Goal: Communication & Community: Connect with others

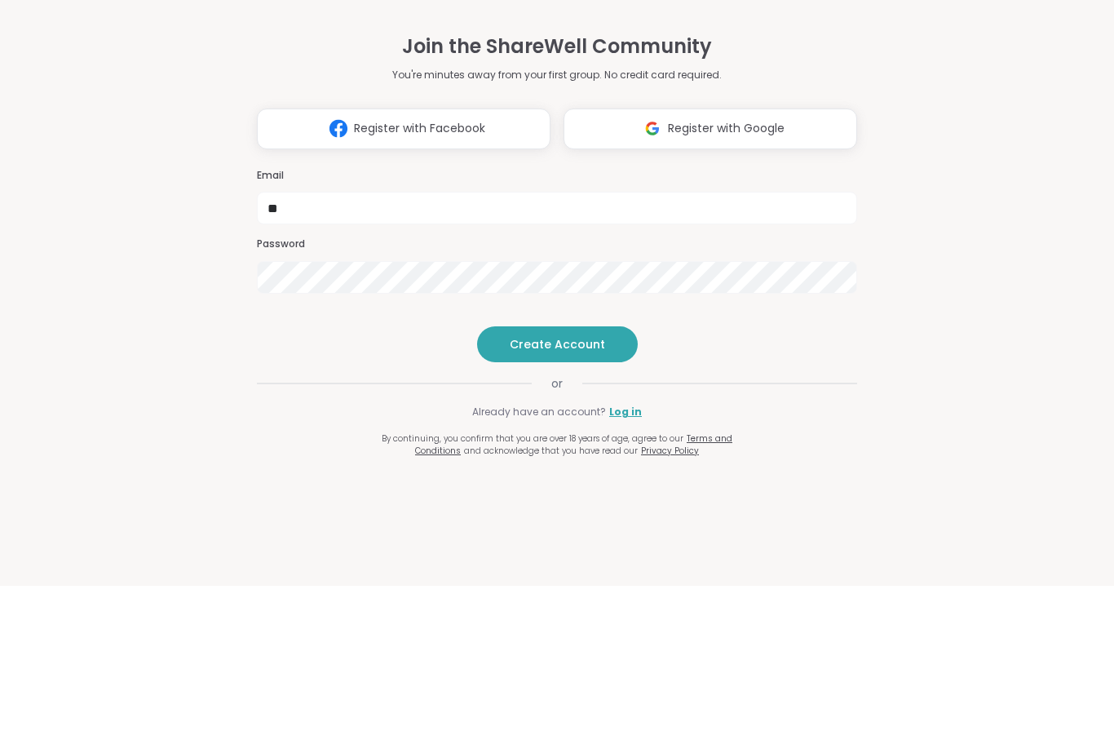
type input "*"
type input "**********"
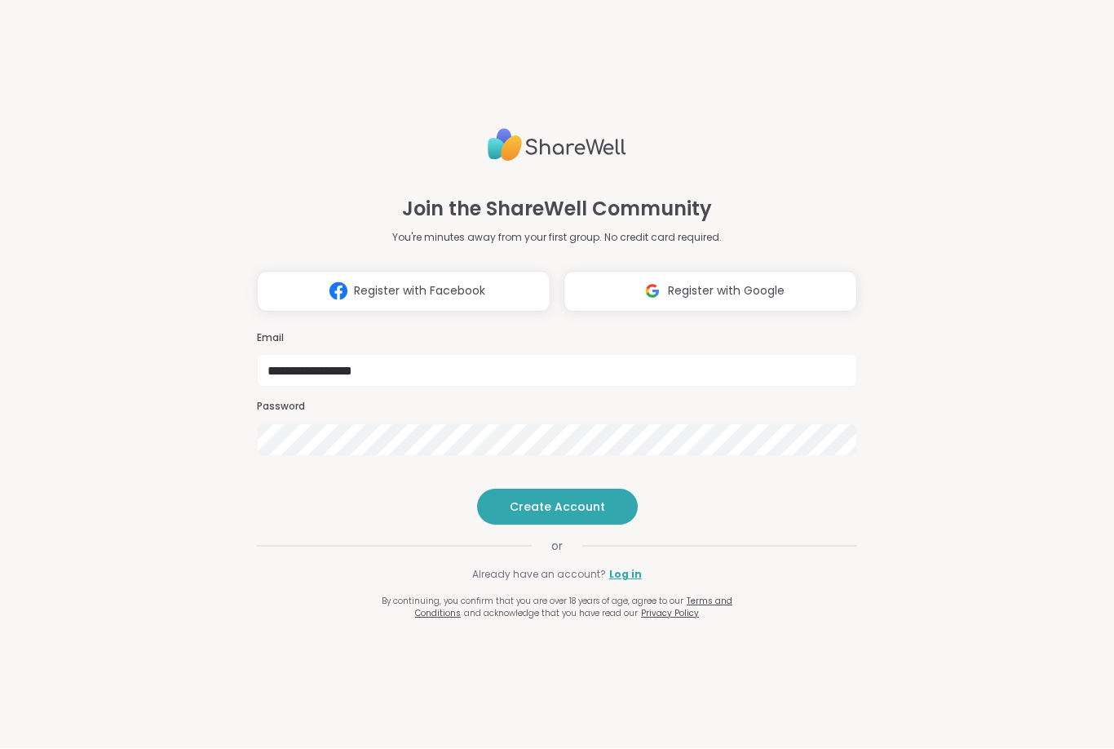
click at [554, 516] on span "Create Account" at bounding box center [557, 507] width 95 height 16
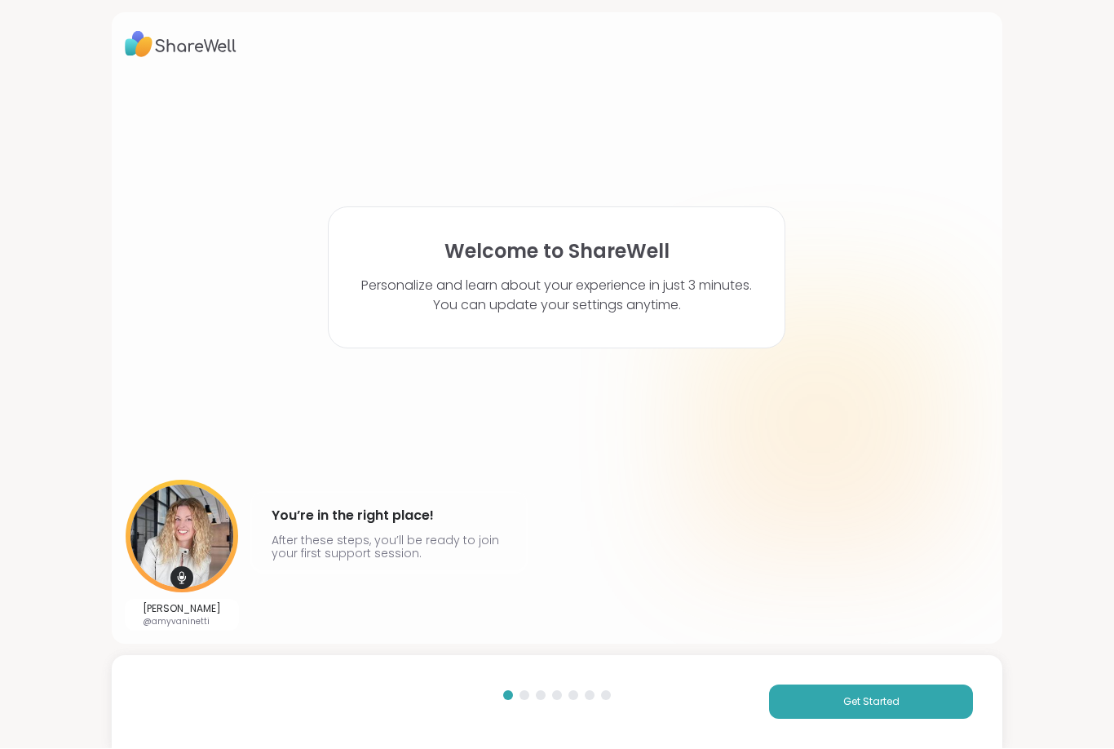
click at [878, 697] on span "Get Started" at bounding box center [871, 702] width 56 height 15
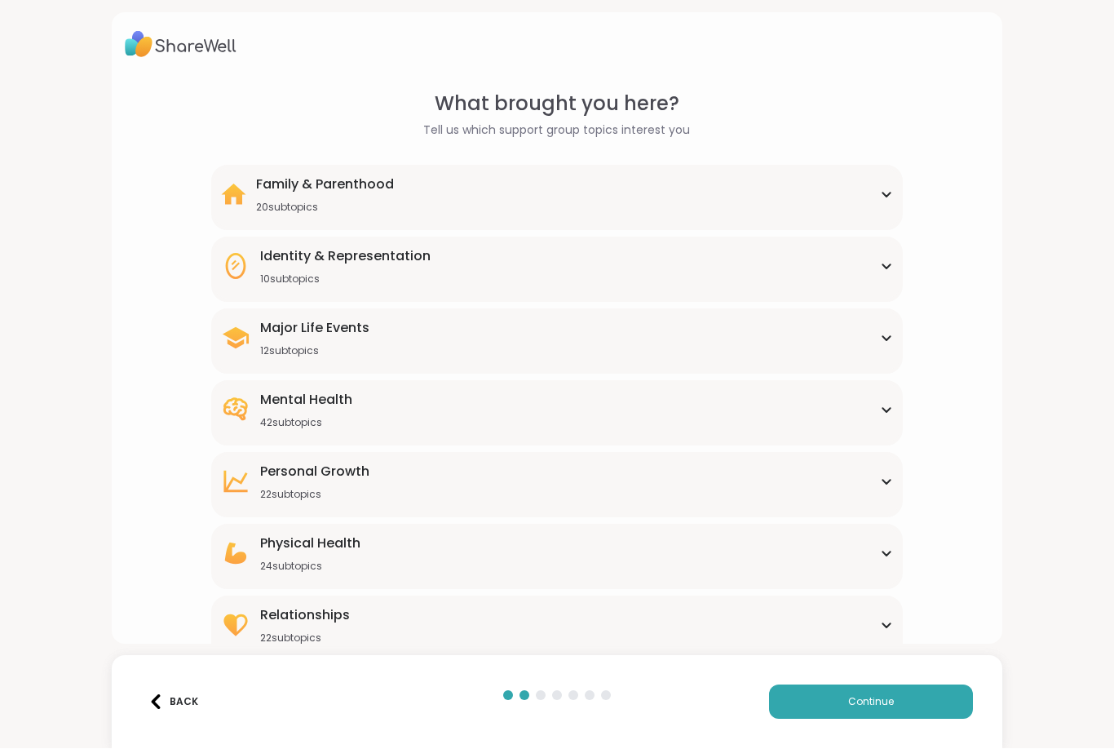
click at [879, 415] on div "Mental Health 42 subtopics" at bounding box center [557, 410] width 673 height 39
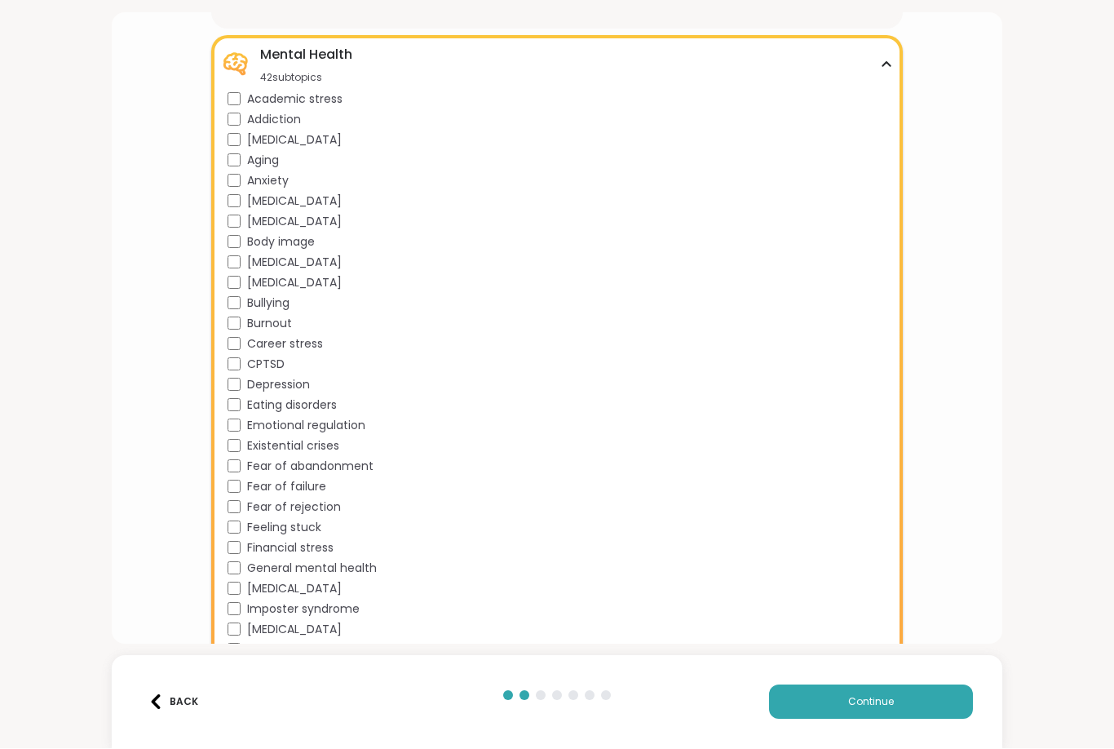
scroll to position [343, 0]
click at [223, 187] on div "Mental Health 42 subtopics Academic stress Addiction [MEDICAL_DATA] Aging Anxie…" at bounding box center [557, 478] width 693 height 881
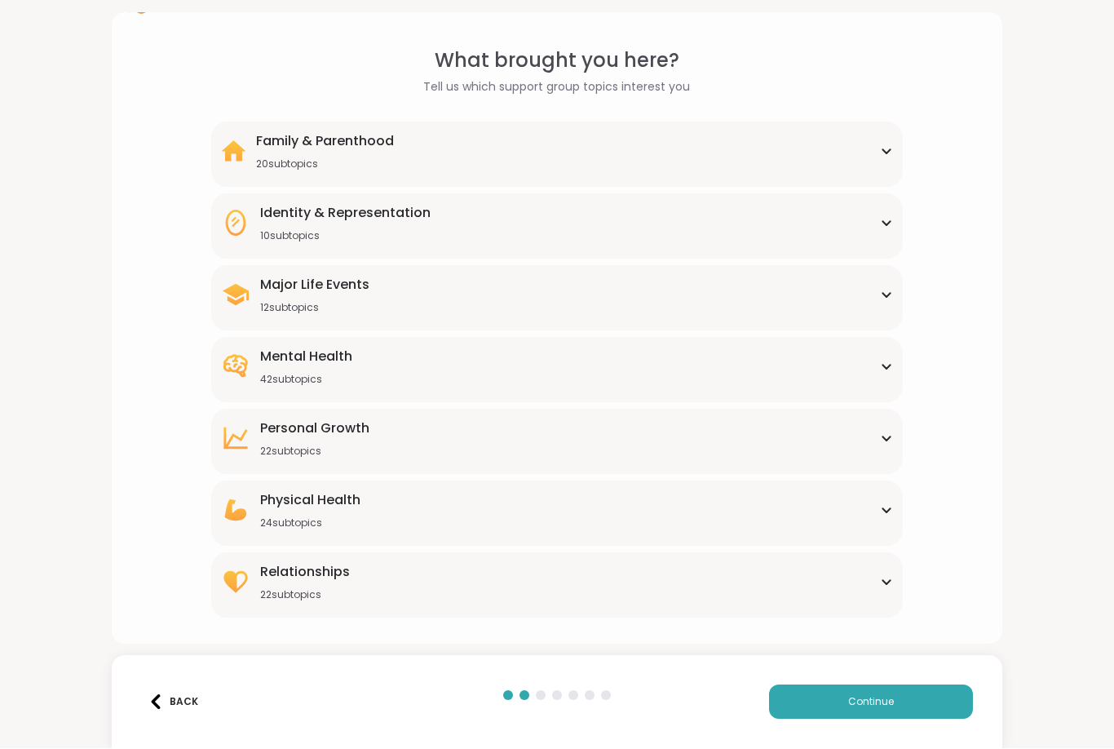
scroll to position [43, 0]
click at [175, 705] on div "Back" at bounding box center [173, 702] width 50 height 15
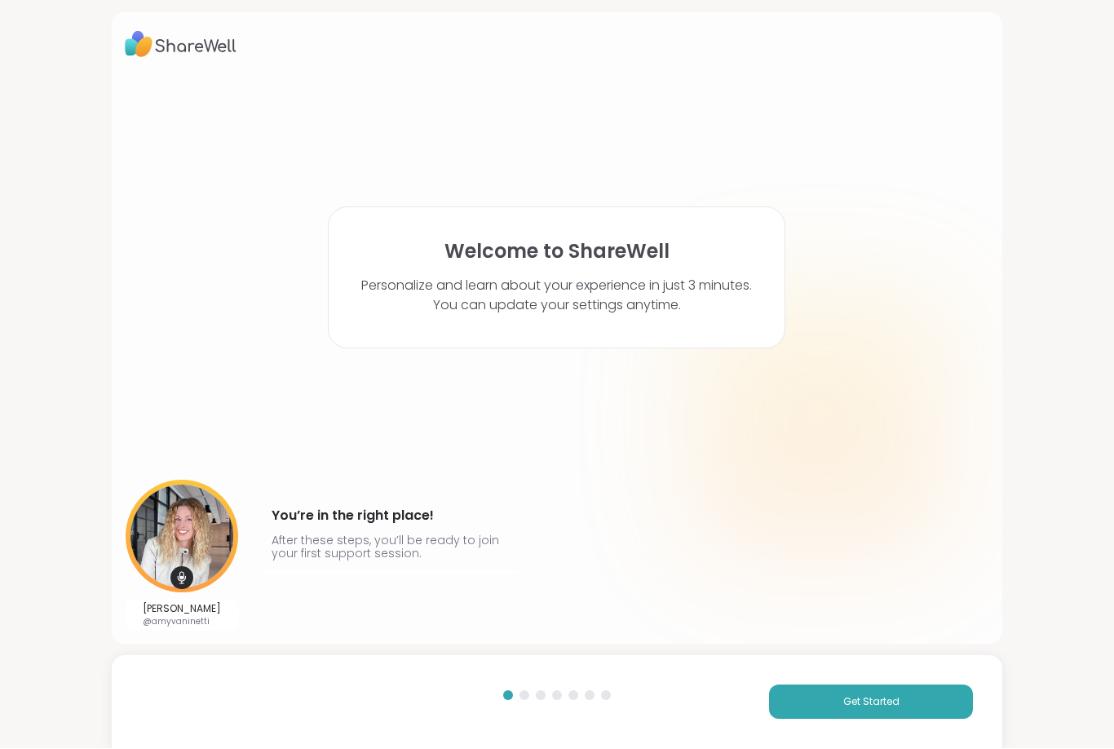
click at [857, 697] on span "Get Started" at bounding box center [871, 702] width 56 height 15
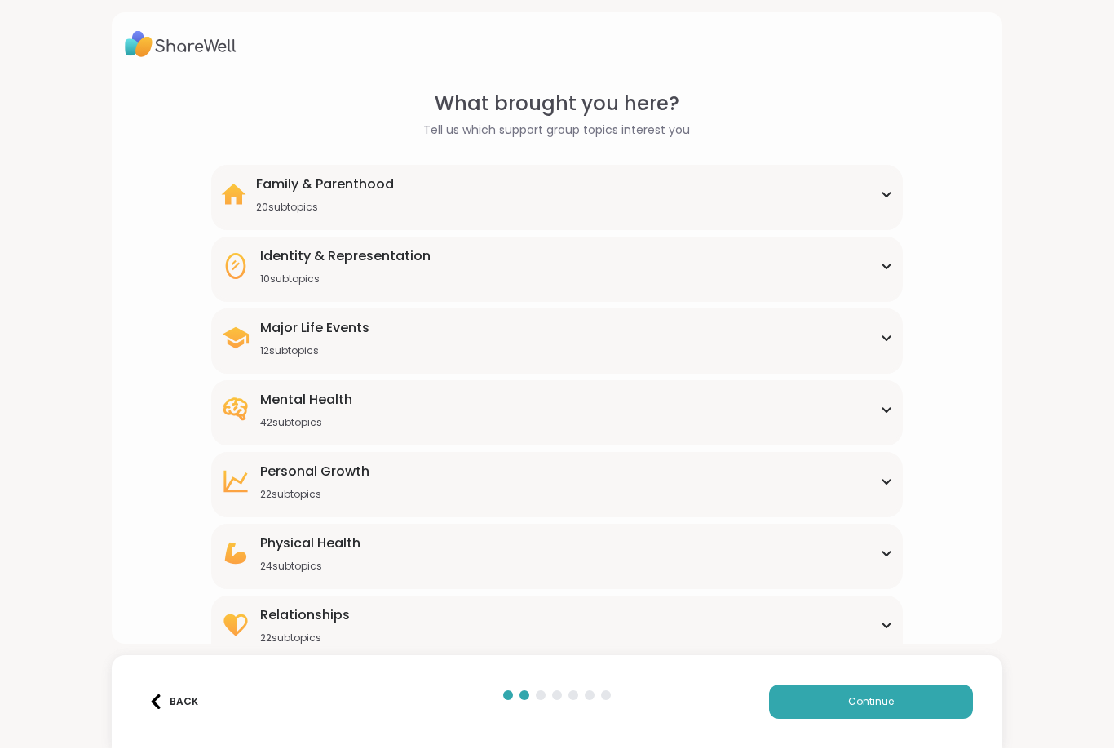
click at [882, 415] on div "Mental Health 42 subtopics" at bounding box center [557, 410] width 673 height 39
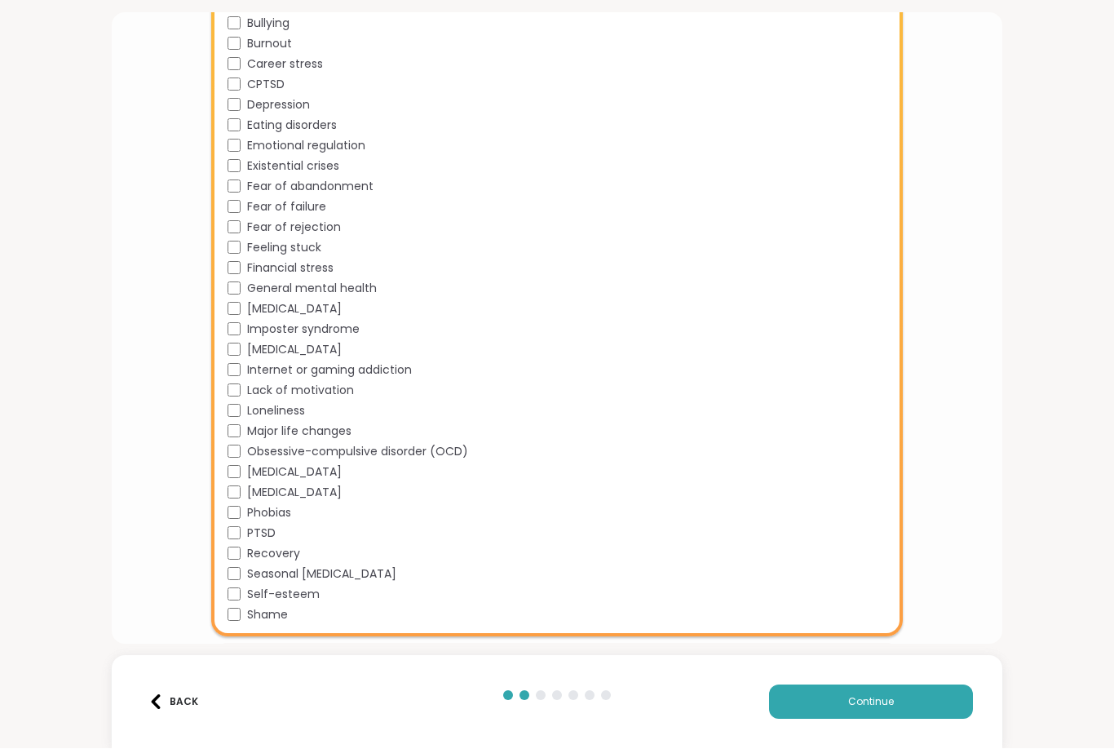
click at [855, 701] on span "Continue" at bounding box center [871, 702] width 46 height 15
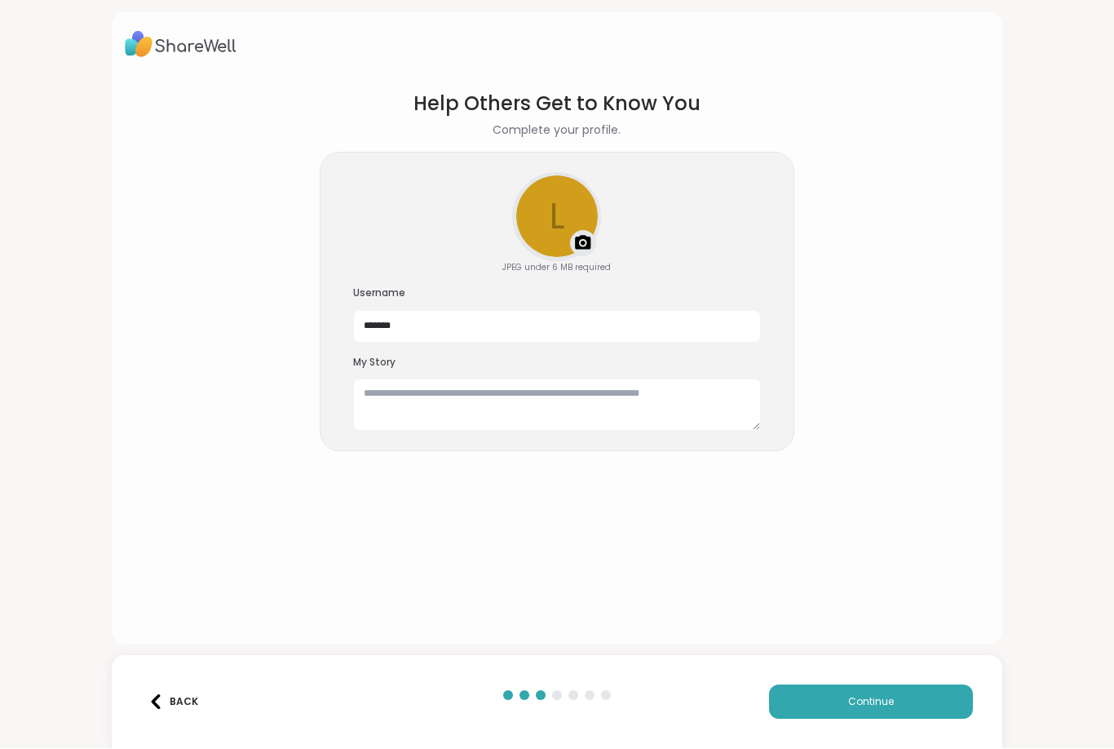
scroll to position [626, 0]
click at [848, 695] on button "Continue" at bounding box center [871, 702] width 204 height 34
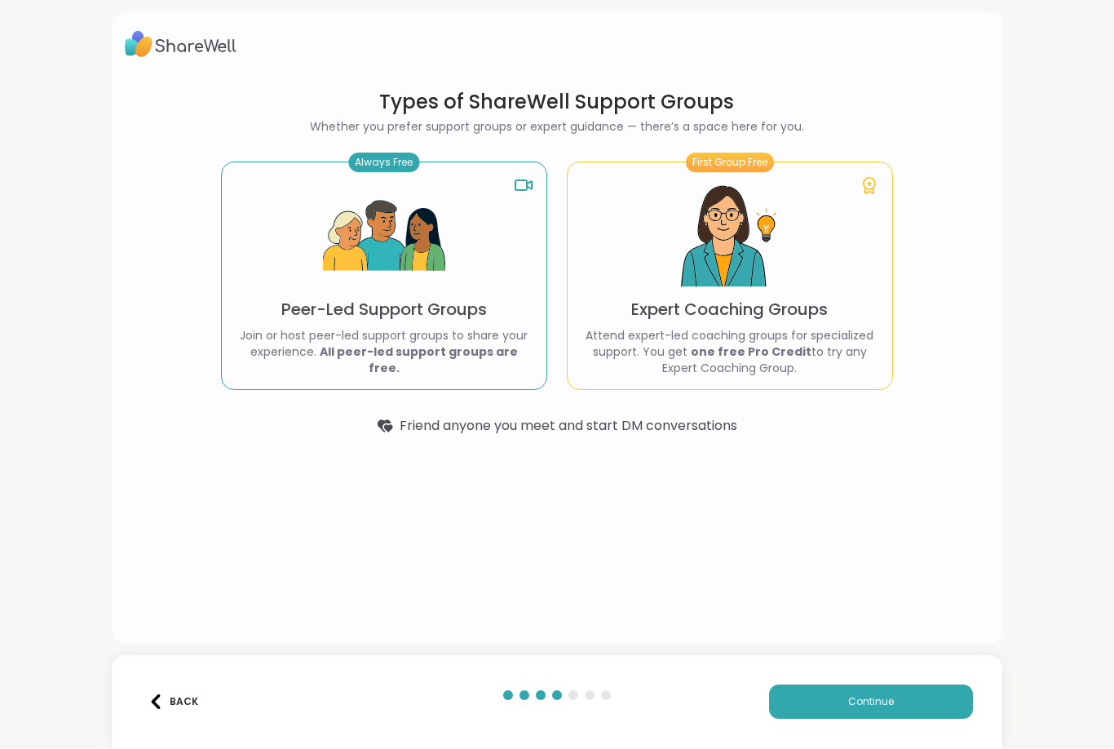
scroll to position [0, 0]
click at [869, 692] on button "Continue" at bounding box center [871, 702] width 204 height 34
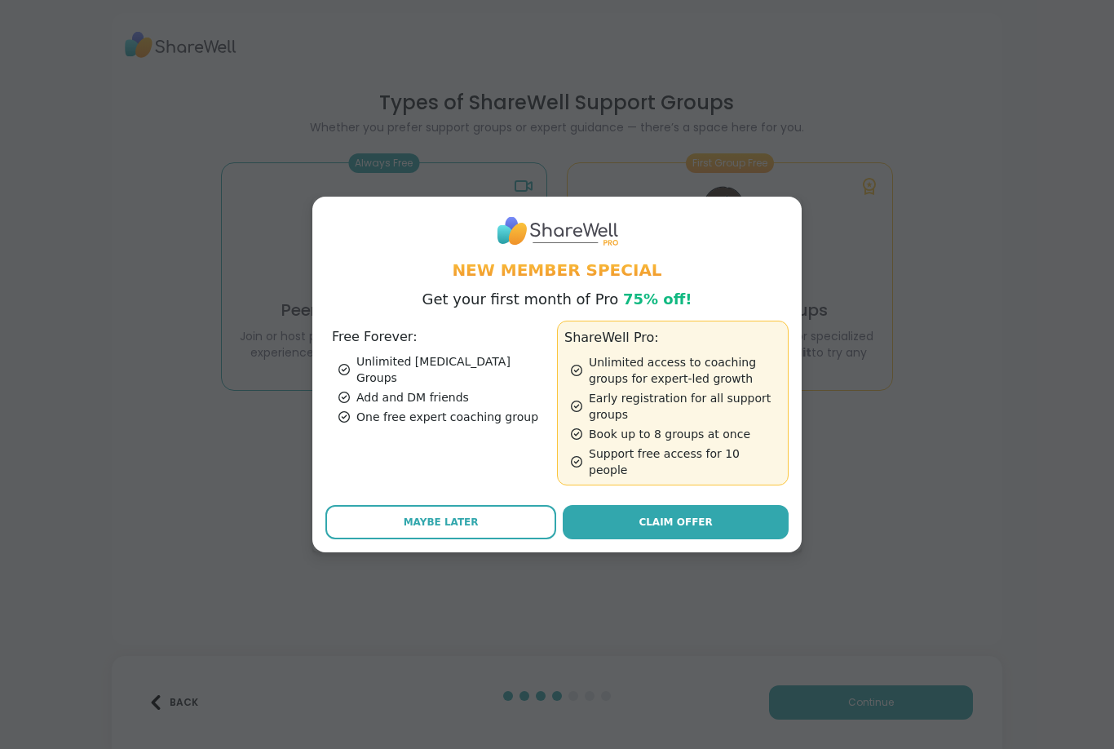
click at [437, 505] on button "Maybe Later" at bounding box center [440, 522] width 231 height 34
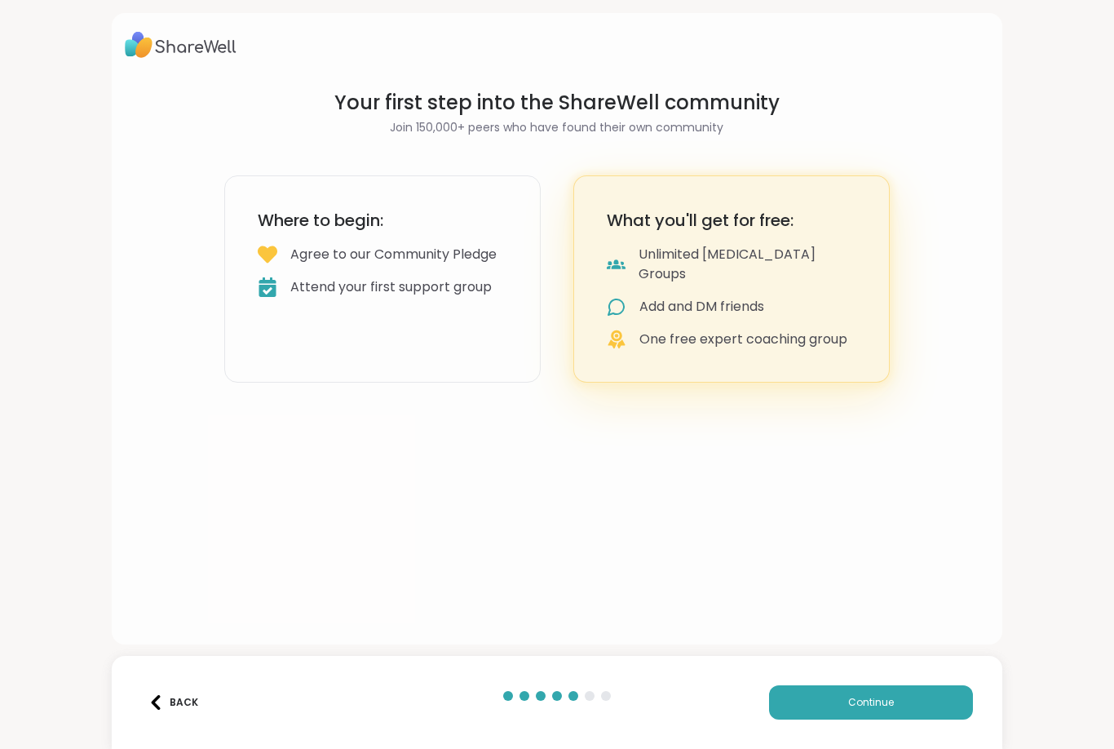
click at [858, 706] on span "Continue" at bounding box center [871, 702] width 46 height 15
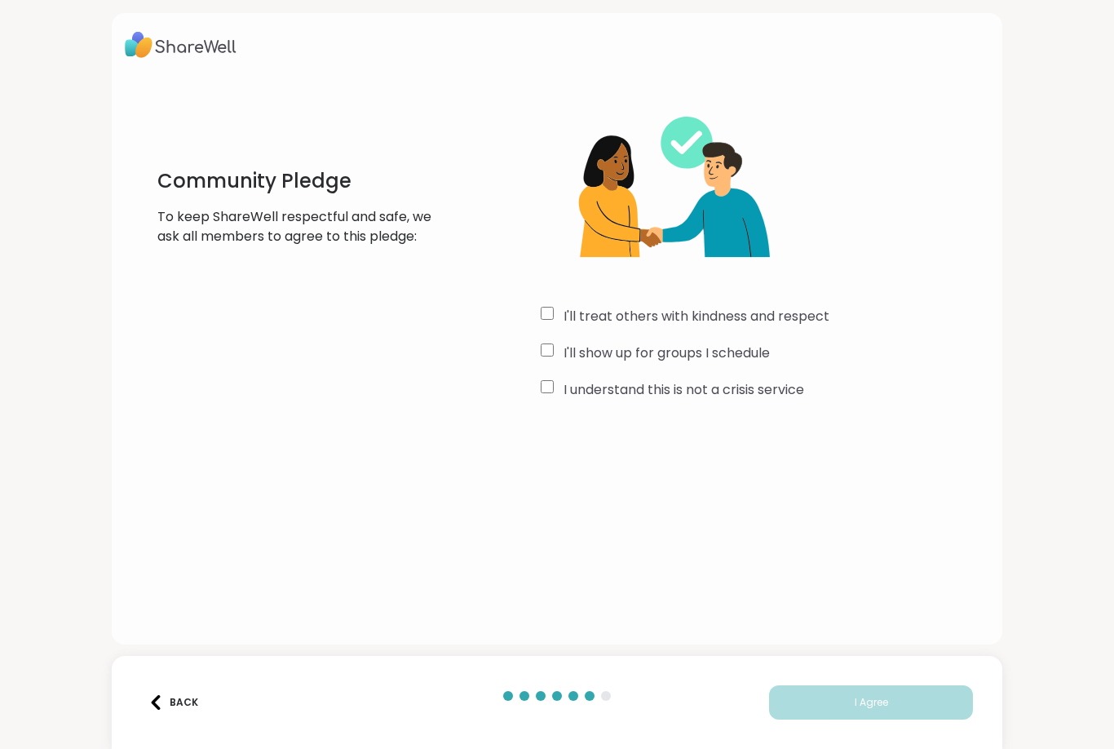
click at [564, 350] on label "I'll show up for groups I schedule" at bounding box center [667, 353] width 206 height 20
click at [546, 396] on div "I understand this is not a crisis service" at bounding box center [765, 390] width 449 height 20
click at [877, 693] on button "I Agree" at bounding box center [871, 702] width 204 height 34
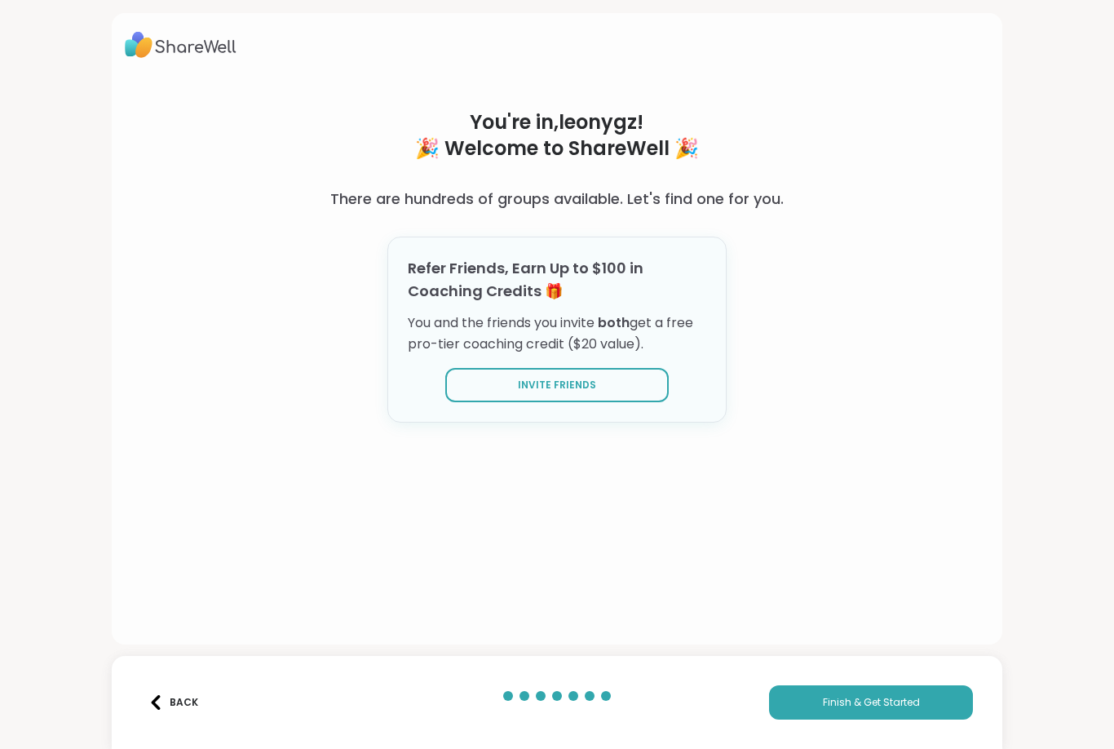
click at [842, 699] on span "Finish & Get Started" at bounding box center [871, 702] width 97 height 15
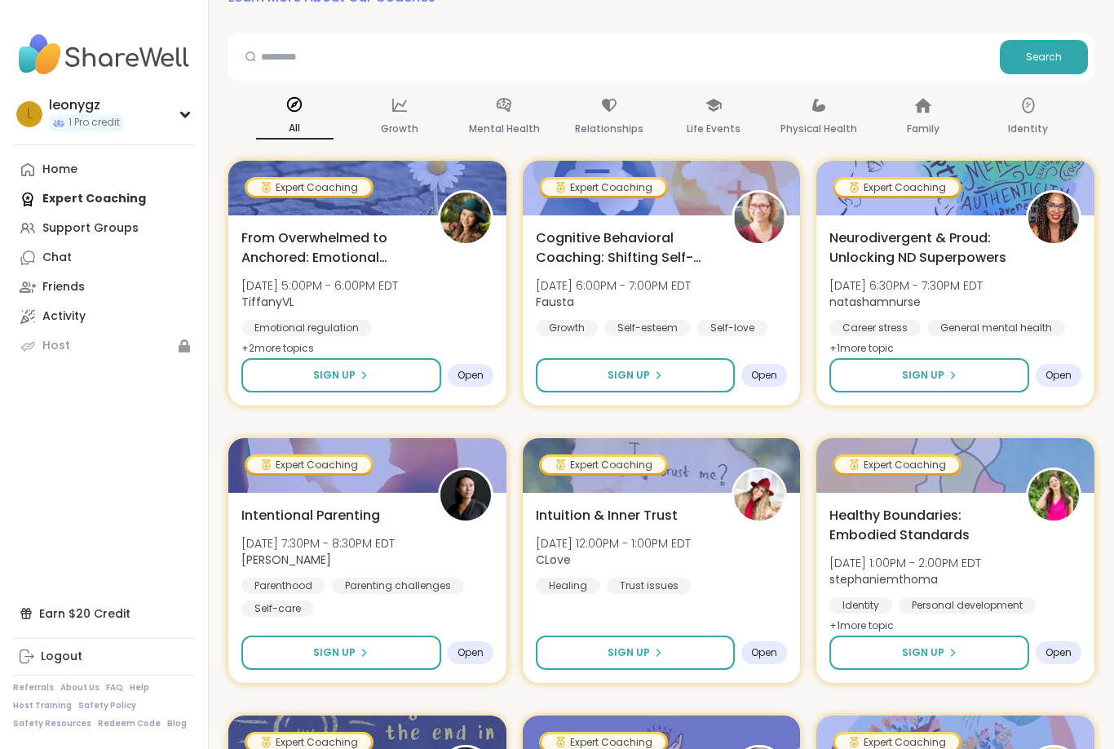
click at [69, 257] on div "Chat" at bounding box center [56, 258] width 29 height 16
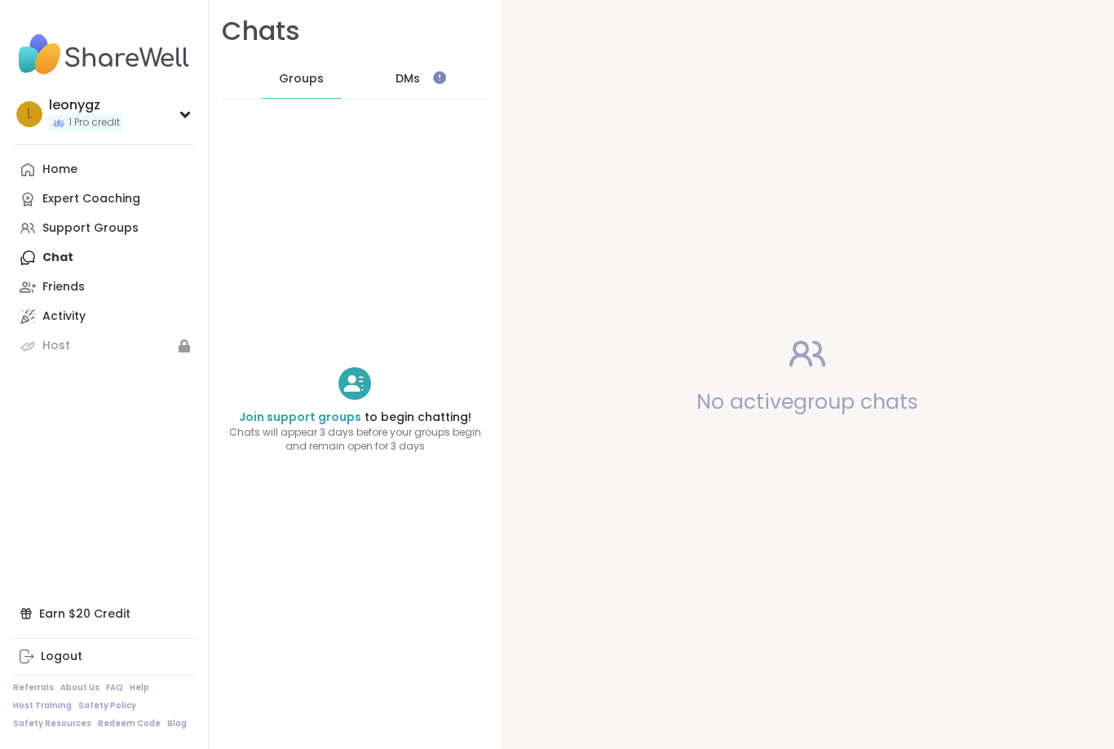
click at [100, 233] on div "Support Groups" at bounding box center [90, 228] width 96 height 16
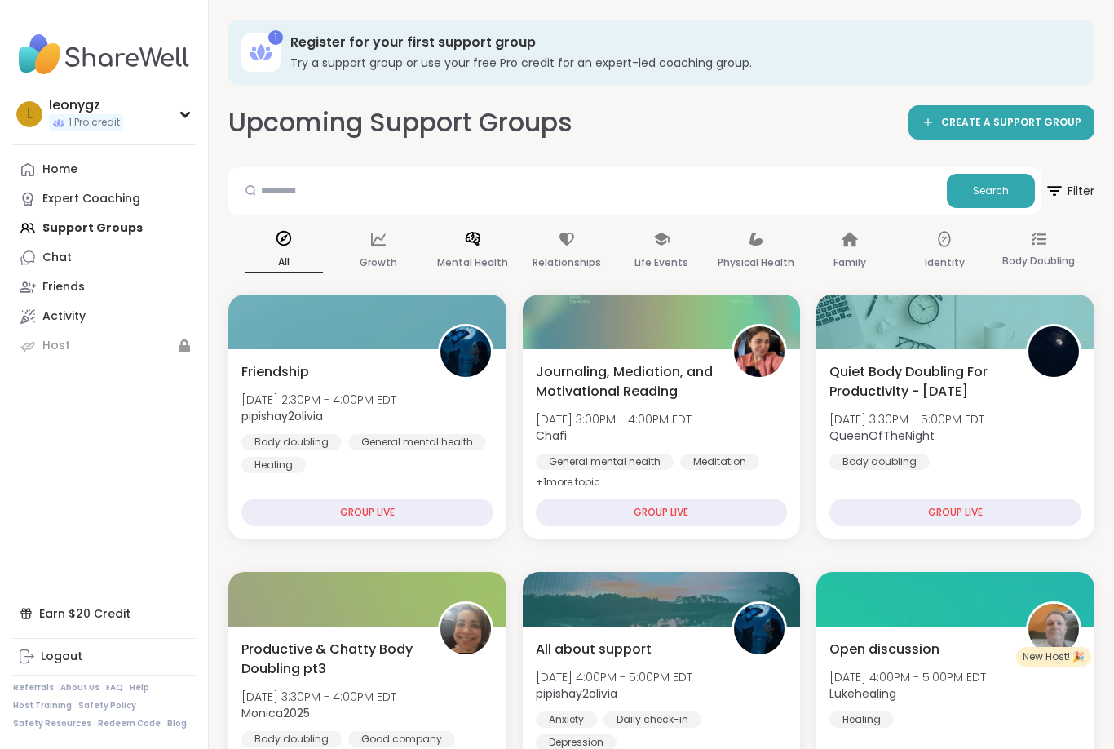
click at [472, 241] on icon at bounding box center [472, 239] width 15 height 14
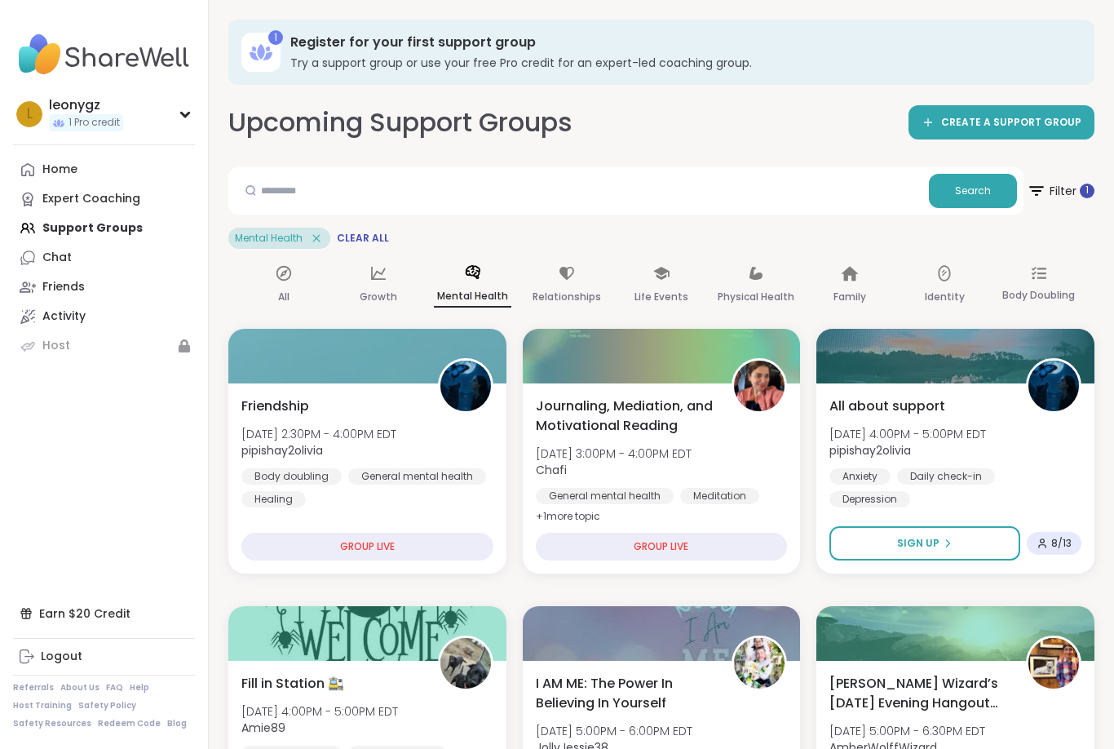
click at [370, 546] on div "GROUP LIVE" at bounding box center [367, 547] width 252 height 28
click at [375, 556] on div "GROUP LIVE" at bounding box center [367, 547] width 252 height 28
click at [383, 538] on div "GROUP LIVE" at bounding box center [367, 547] width 252 height 28
click at [352, 410] on div "Friendship [DATE] 2:30PM - 4:00PM EDT pipishay2olivia Body doubling General men…" at bounding box center [367, 451] width 252 height 111
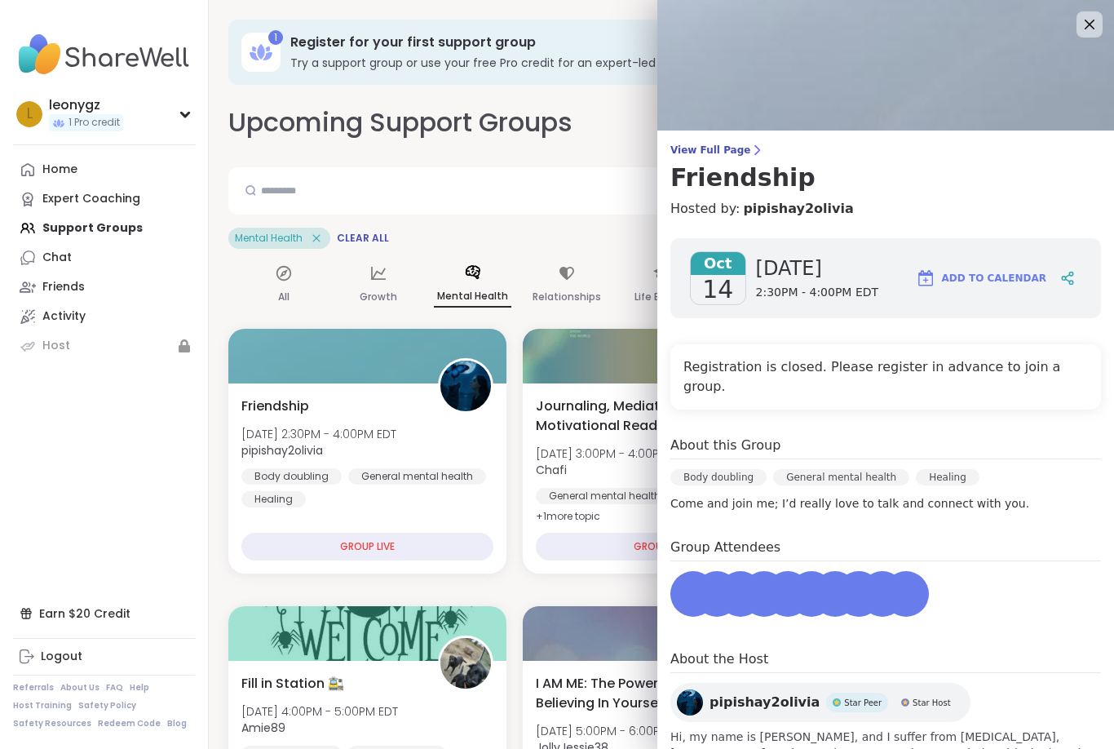
click at [442, 378] on img at bounding box center [465, 386] width 51 height 51
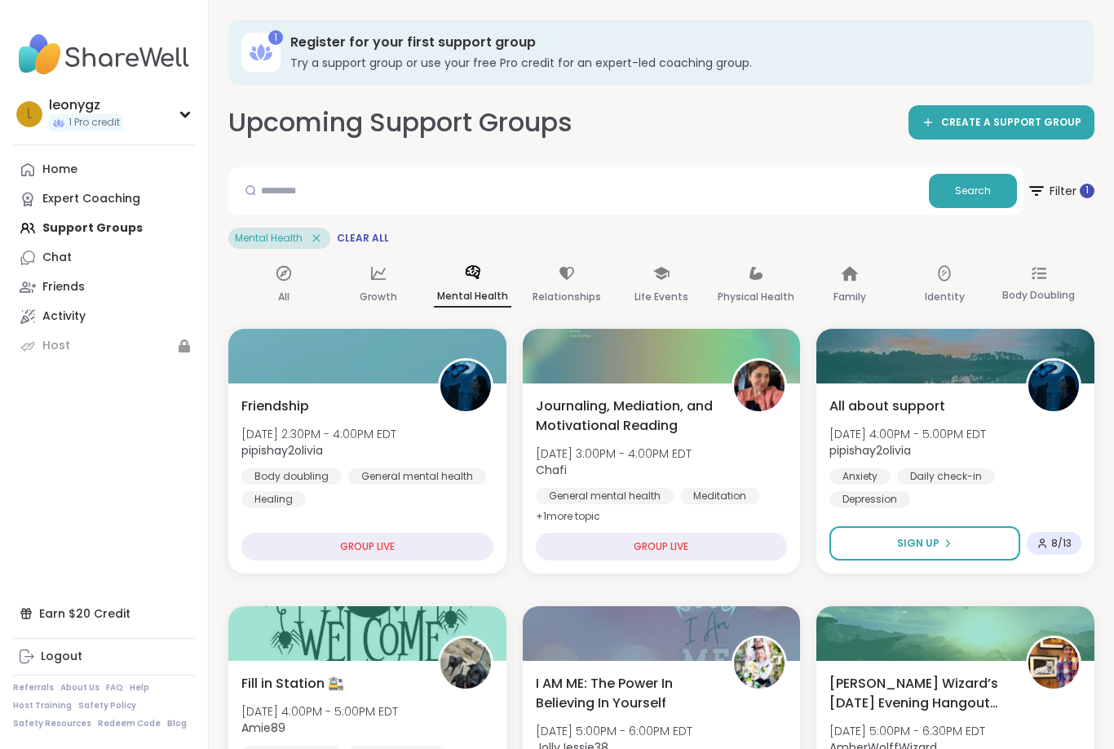
click at [442, 399] on img at bounding box center [465, 386] width 51 height 51
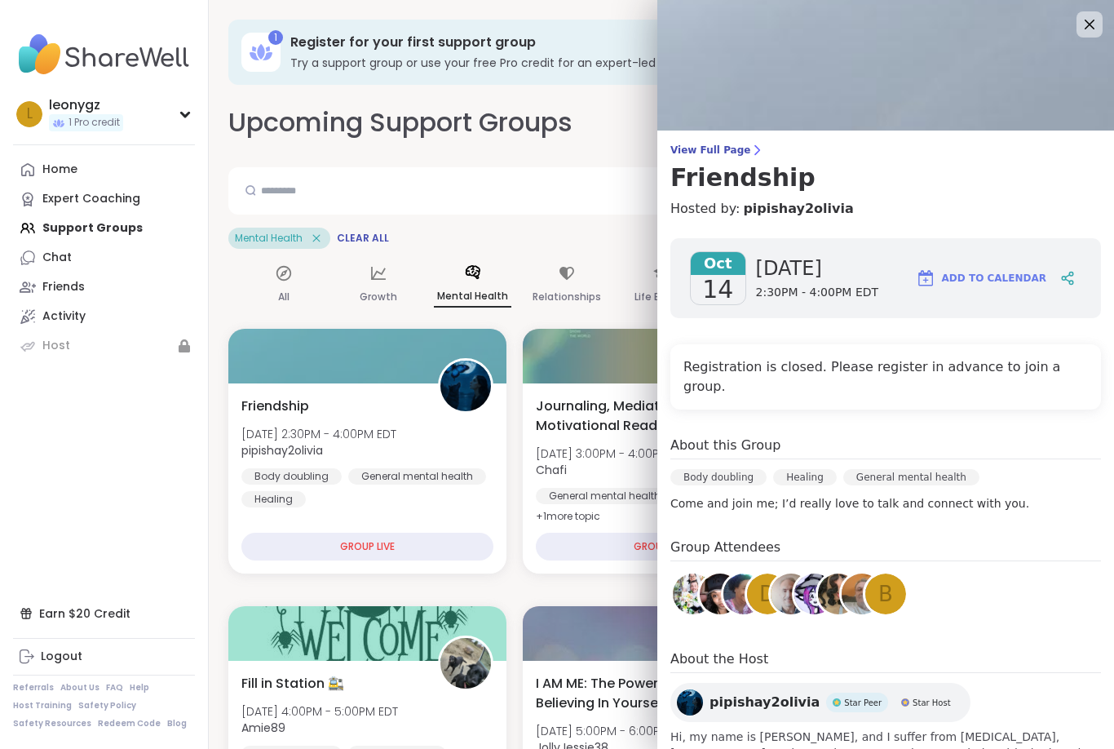
click at [540, 235] on div "Mental Health Clear All" at bounding box center [661, 238] width 866 height 21
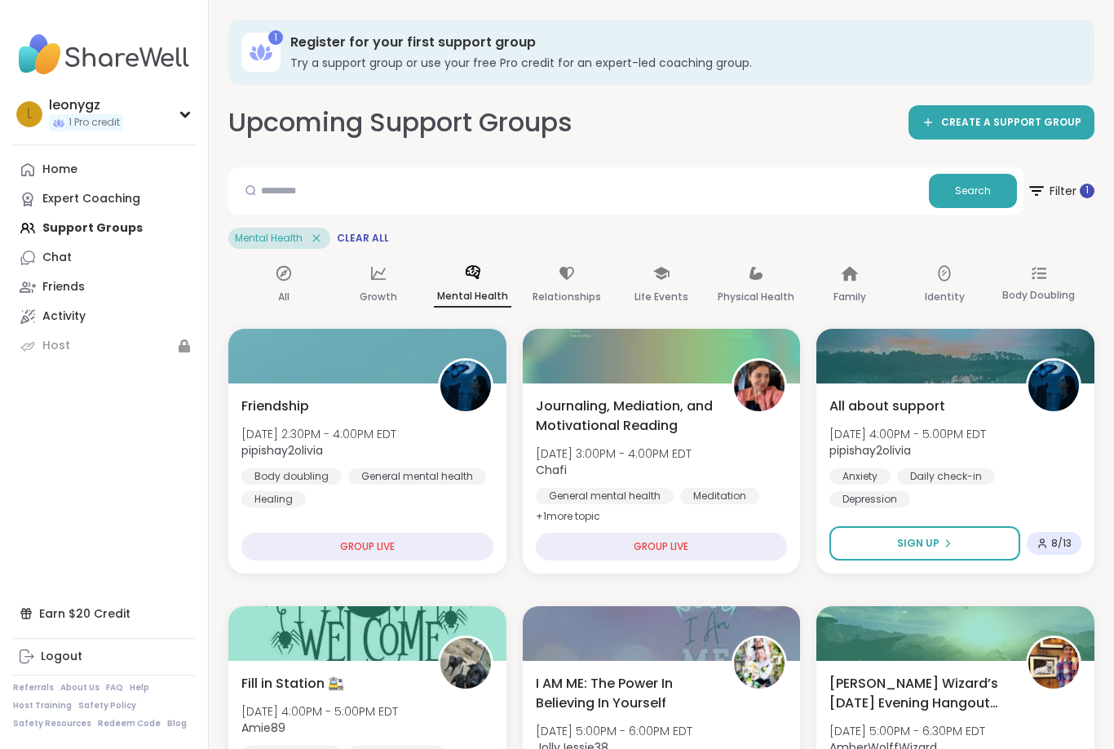
click at [908, 421] on div "All about support [DATE] 4:00PM - 5:00PM EDT pipishay2olivia Anxiety Daily chec…" at bounding box center [956, 451] width 252 height 111
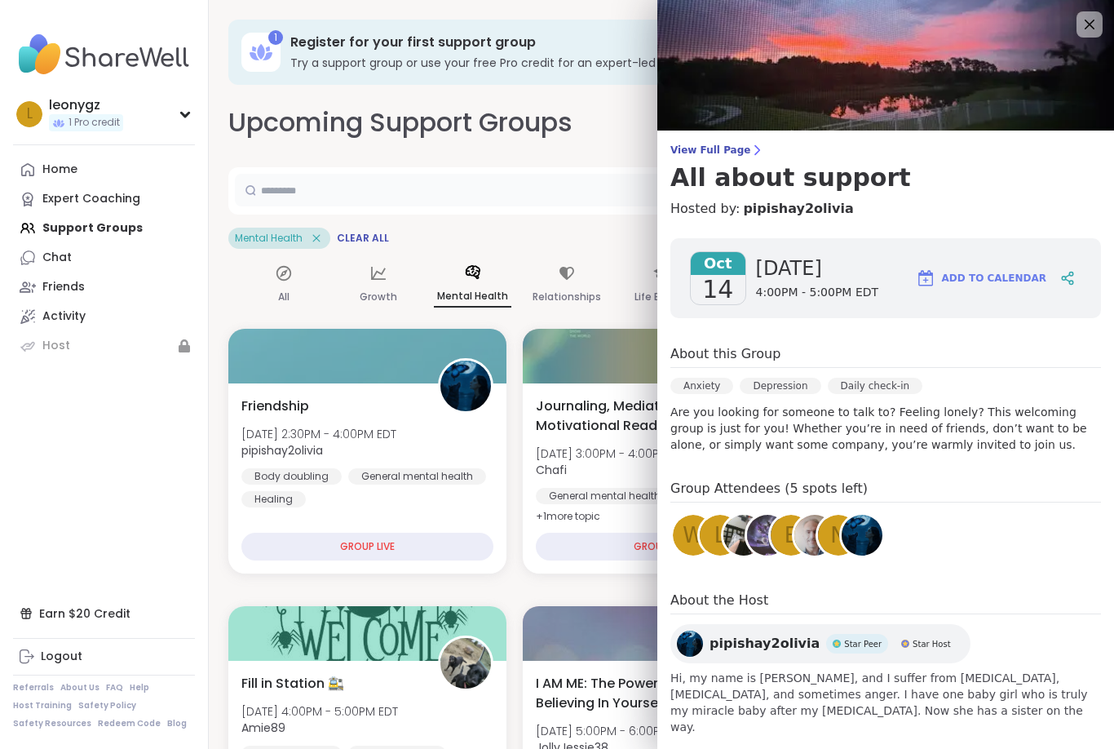
click at [563, 203] on input "text" at bounding box center [579, 190] width 688 height 33
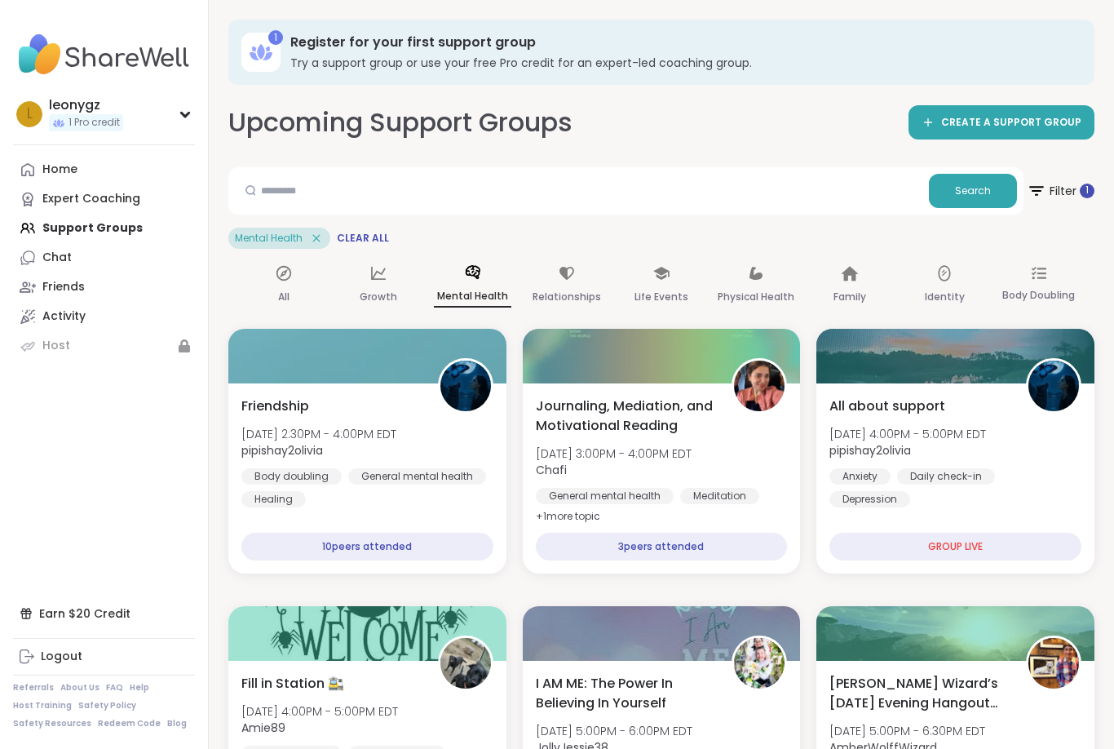
click at [914, 555] on div "GROUP LIVE" at bounding box center [956, 547] width 252 height 28
click at [929, 551] on div "GROUP LIVE" at bounding box center [956, 547] width 252 height 28
click at [927, 408] on span "All about support" at bounding box center [888, 406] width 116 height 20
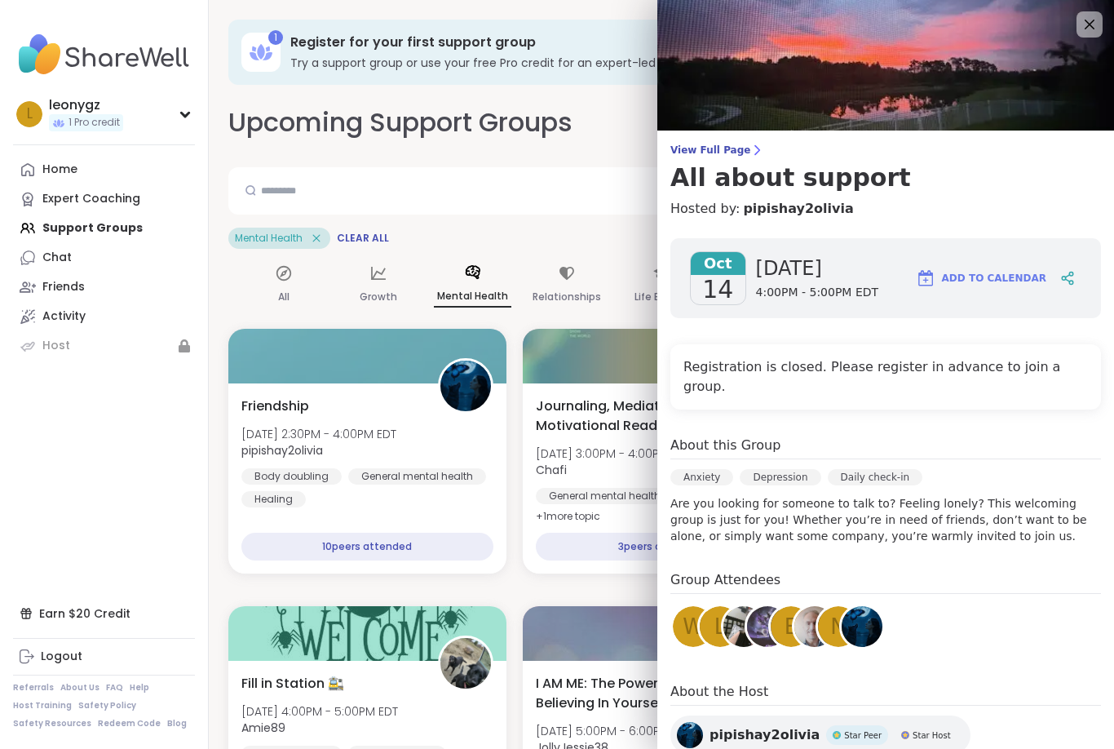
click at [1092, 24] on icon at bounding box center [1090, 25] width 20 height 20
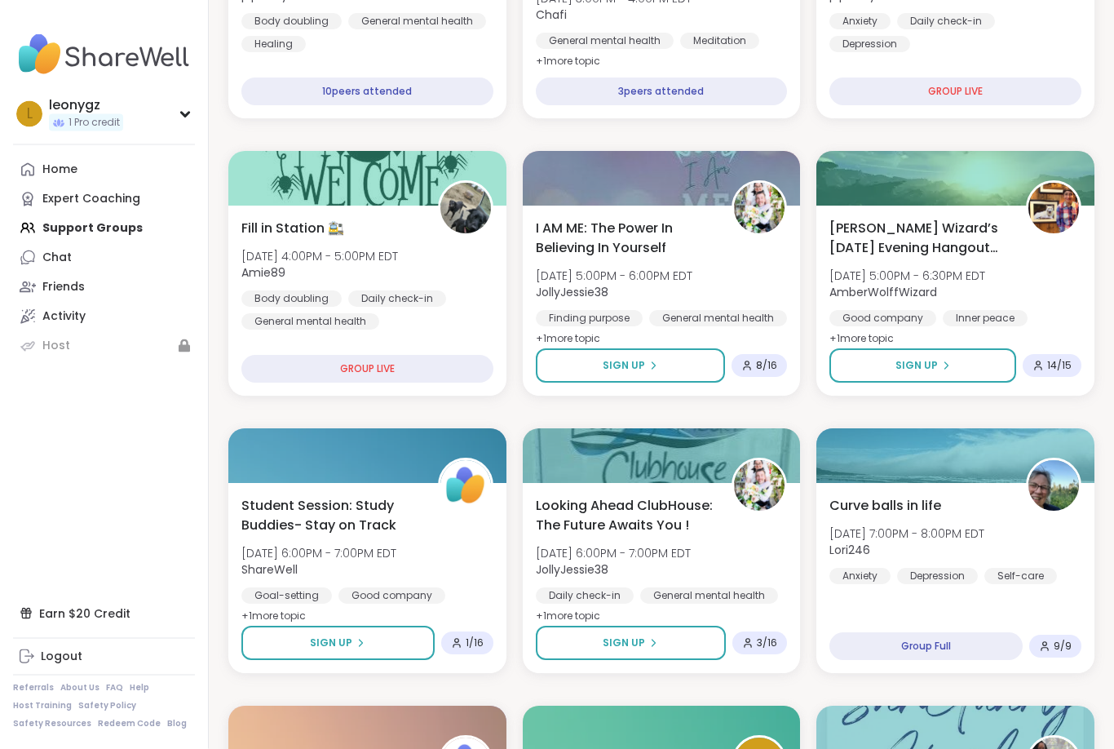
scroll to position [455, 0]
click at [381, 361] on div "GROUP LIVE" at bounding box center [367, 369] width 252 height 28
click at [368, 362] on div "GROUP LIVE" at bounding box center [367, 369] width 252 height 28
click at [389, 258] on span "[DATE] 4:00PM - 5:00PM EDT" at bounding box center [319, 256] width 157 height 16
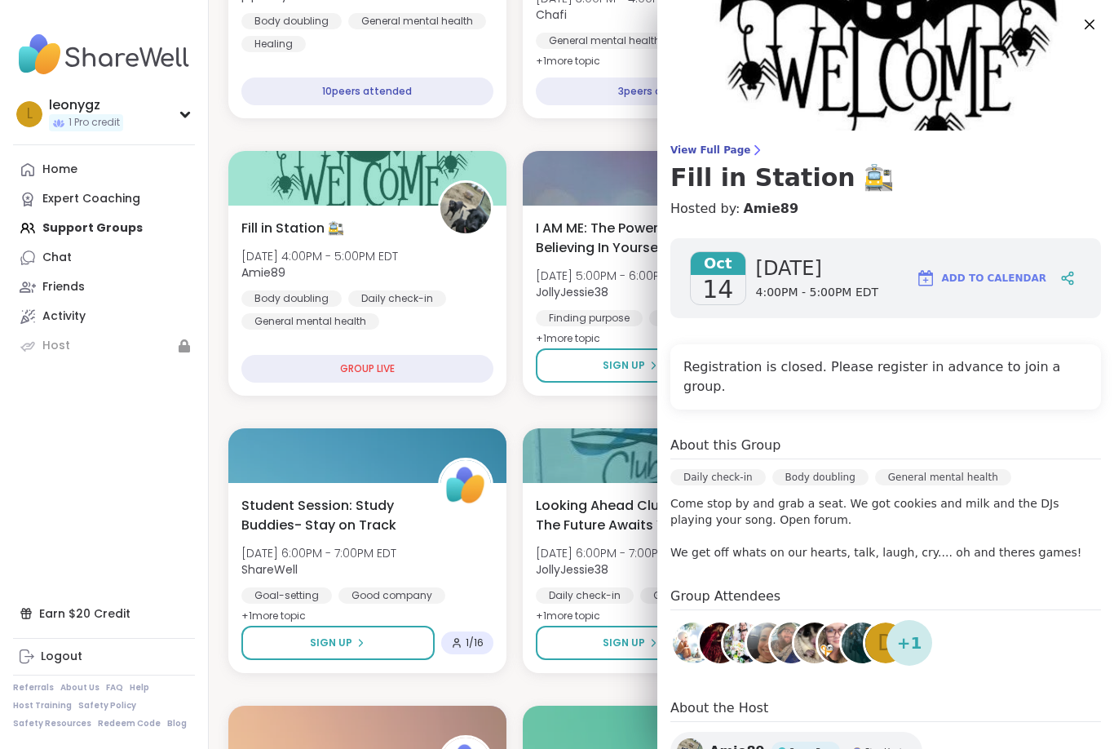
click at [1095, 23] on icon at bounding box center [1090, 25] width 20 height 20
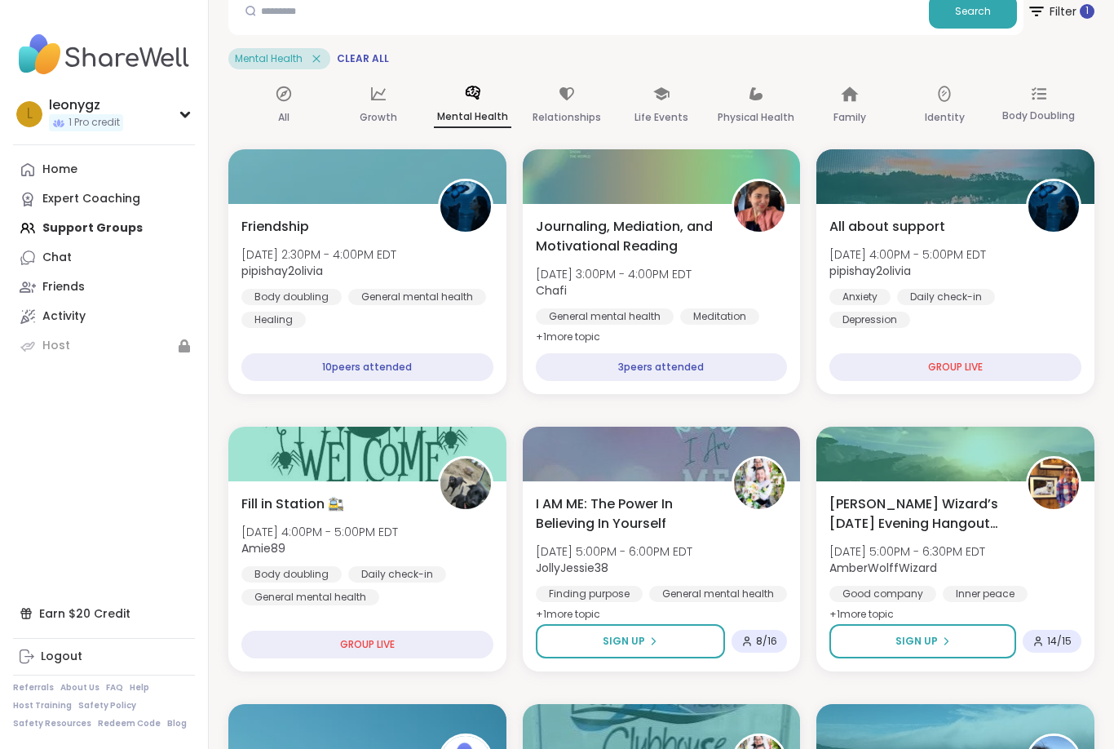
scroll to position [176, 0]
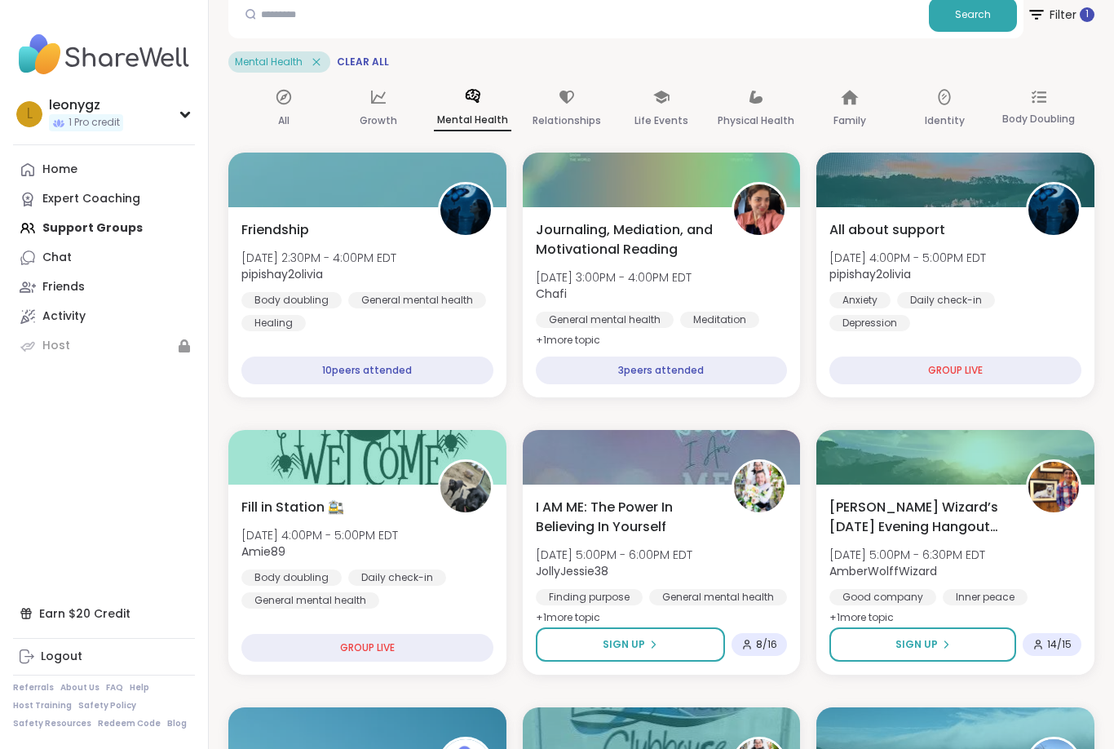
click at [71, 263] on link "Chat" at bounding box center [104, 257] width 182 height 29
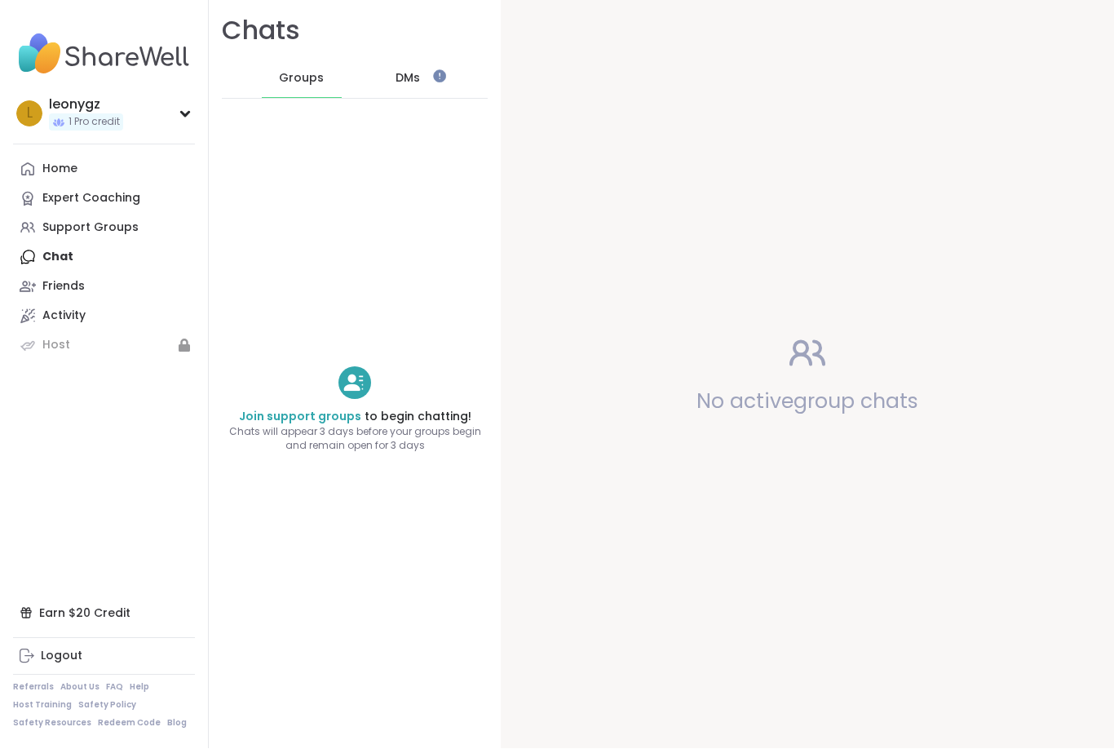
click at [106, 229] on div "Support Groups" at bounding box center [90, 228] width 96 height 16
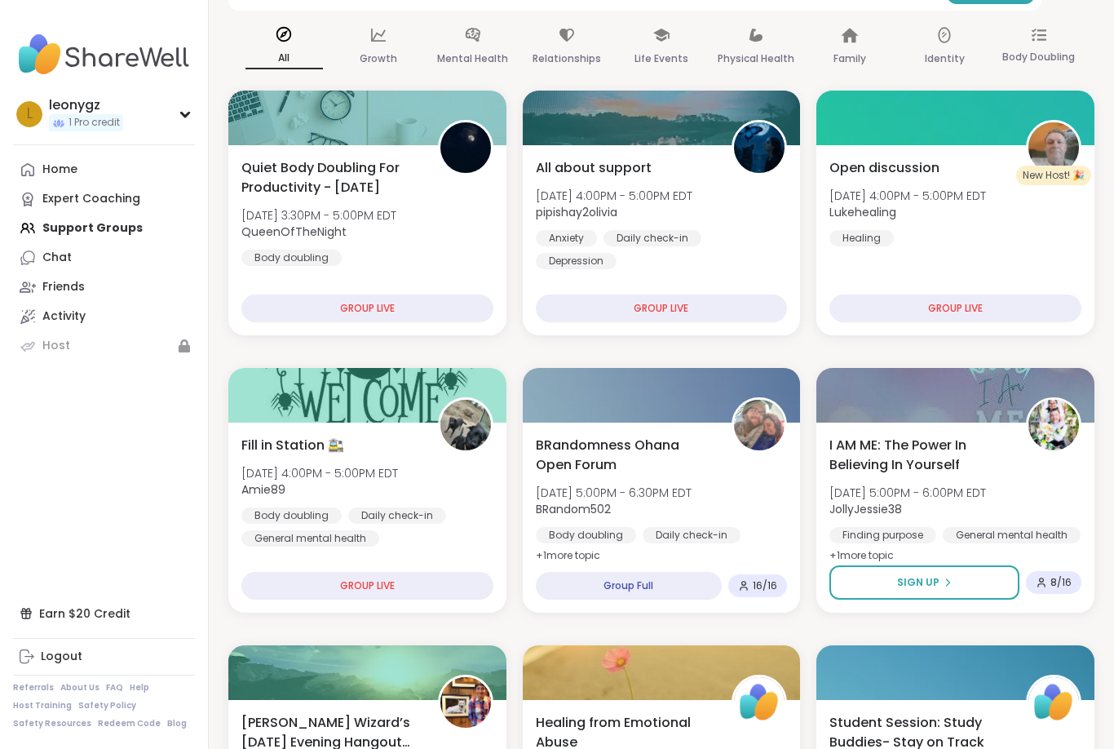
scroll to position [203, 0]
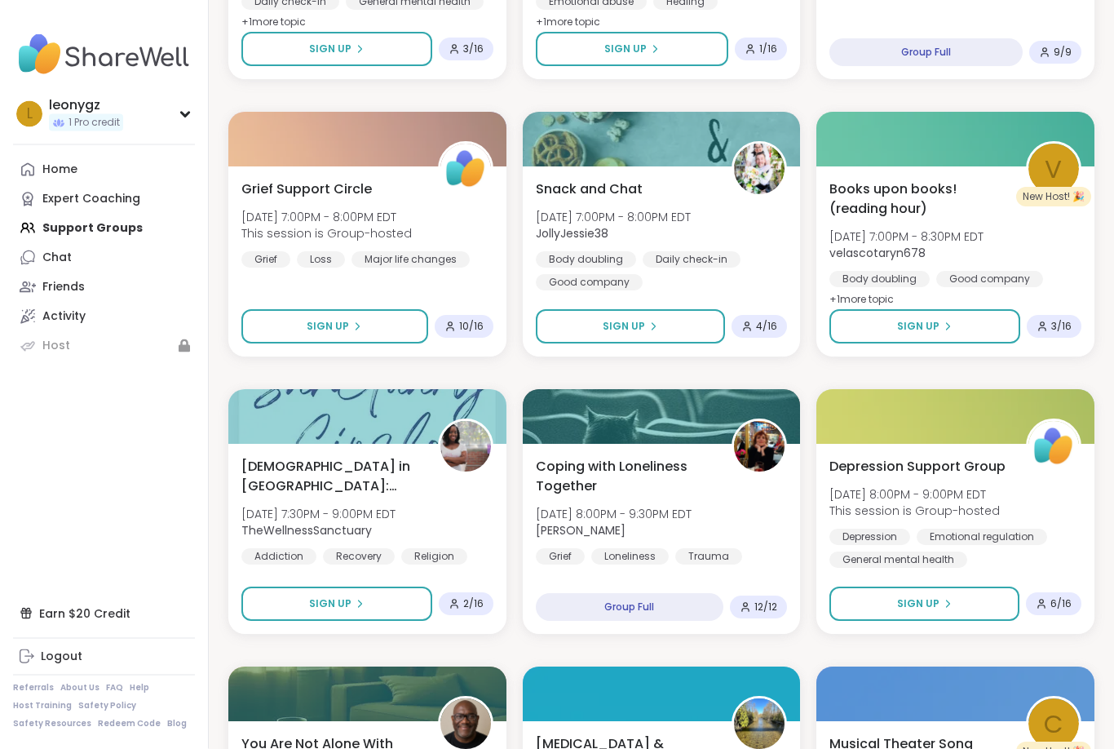
scroll to position [1293, 0]
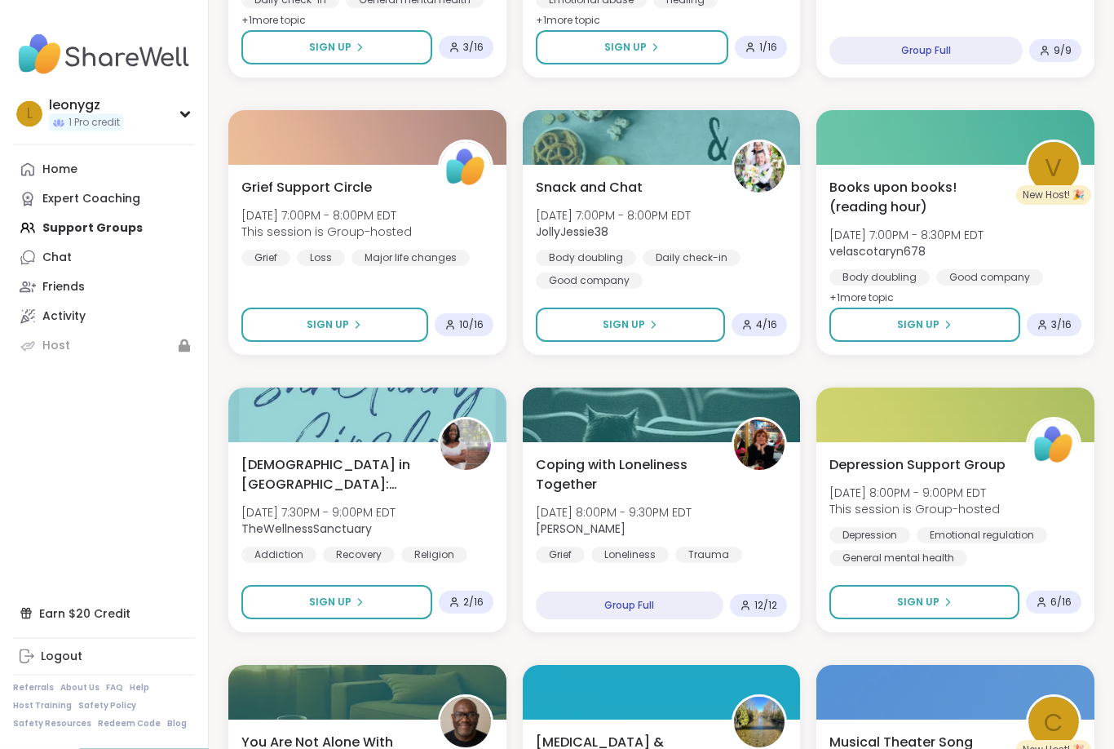
click at [897, 604] on button "Sign Up" at bounding box center [925, 603] width 190 height 34
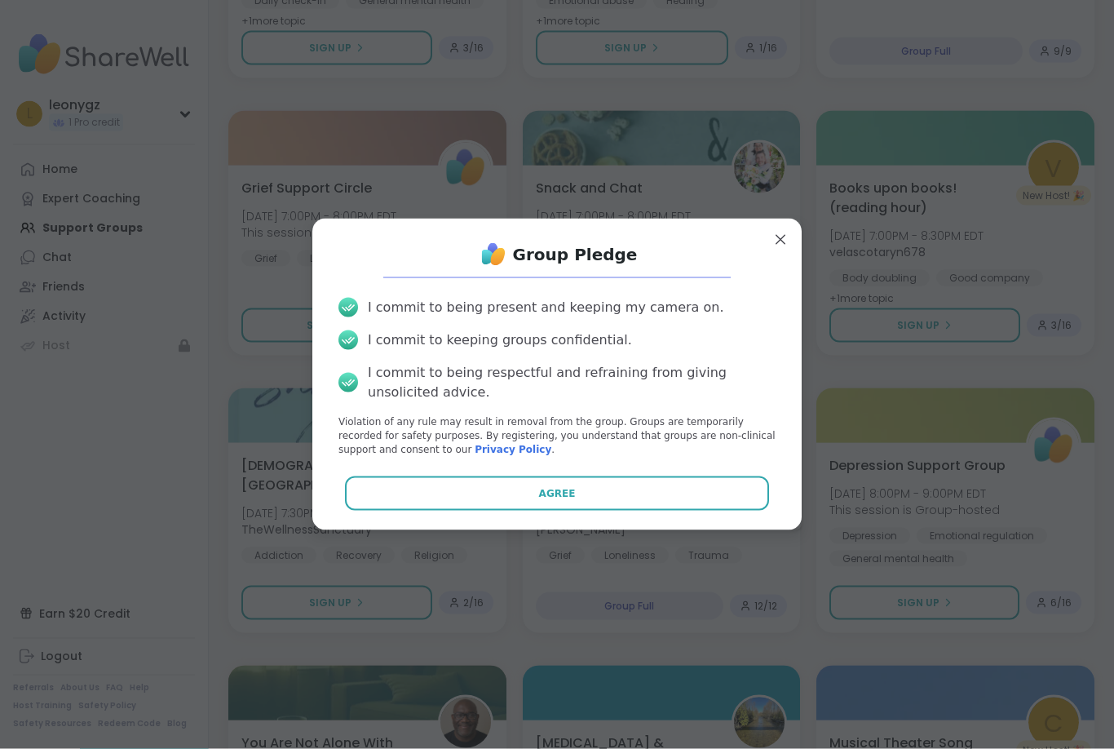
scroll to position [1294, 0]
click at [570, 501] on span "Agree" at bounding box center [557, 493] width 37 height 15
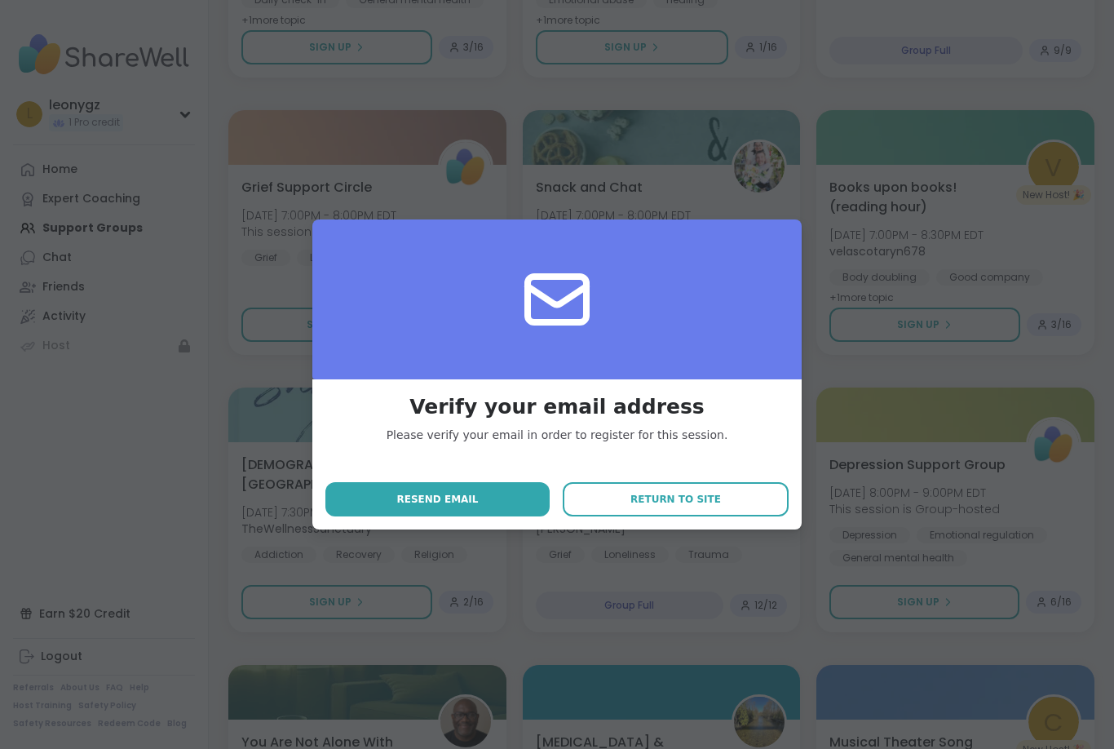
click at [669, 507] on span "Return to site" at bounding box center [676, 499] width 91 height 15
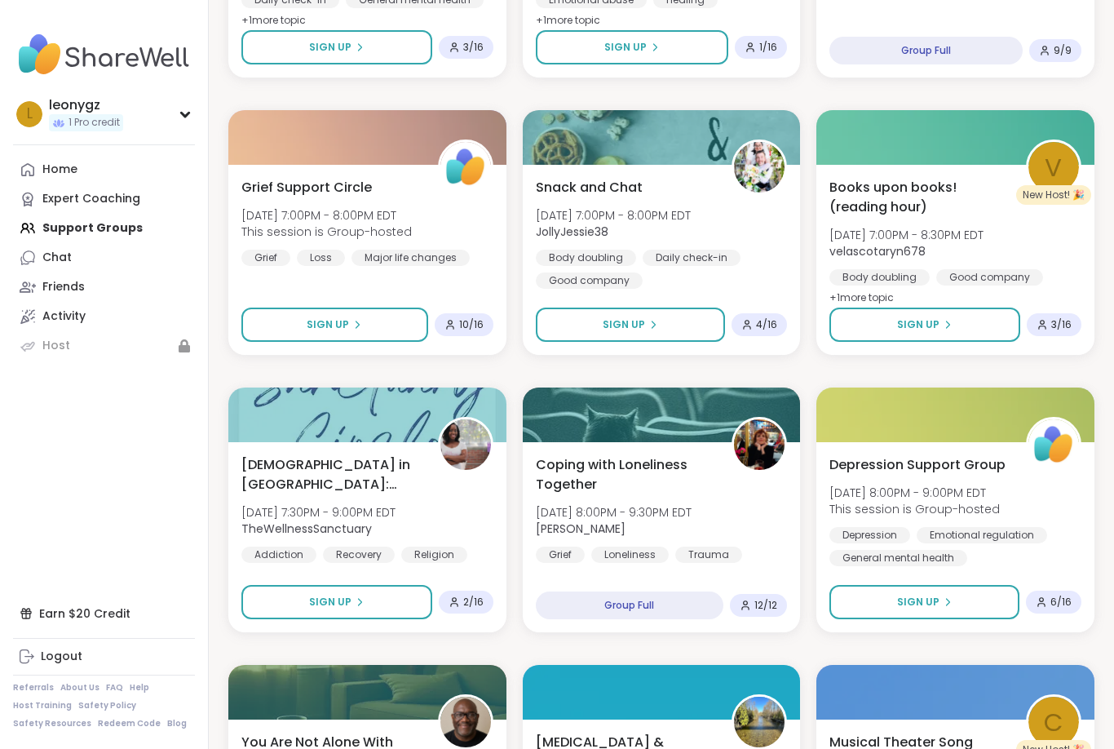
click at [63, 162] on div "Home" at bounding box center [59, 170] width 35 height 16
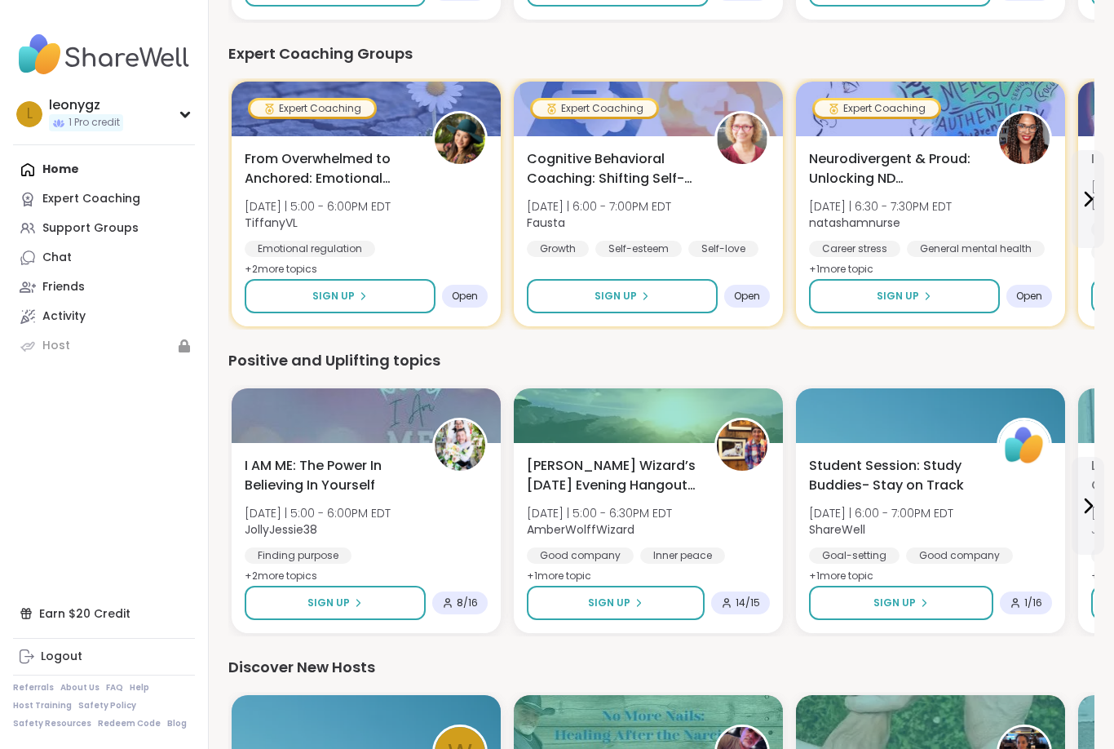
scroll to position [437, 0]
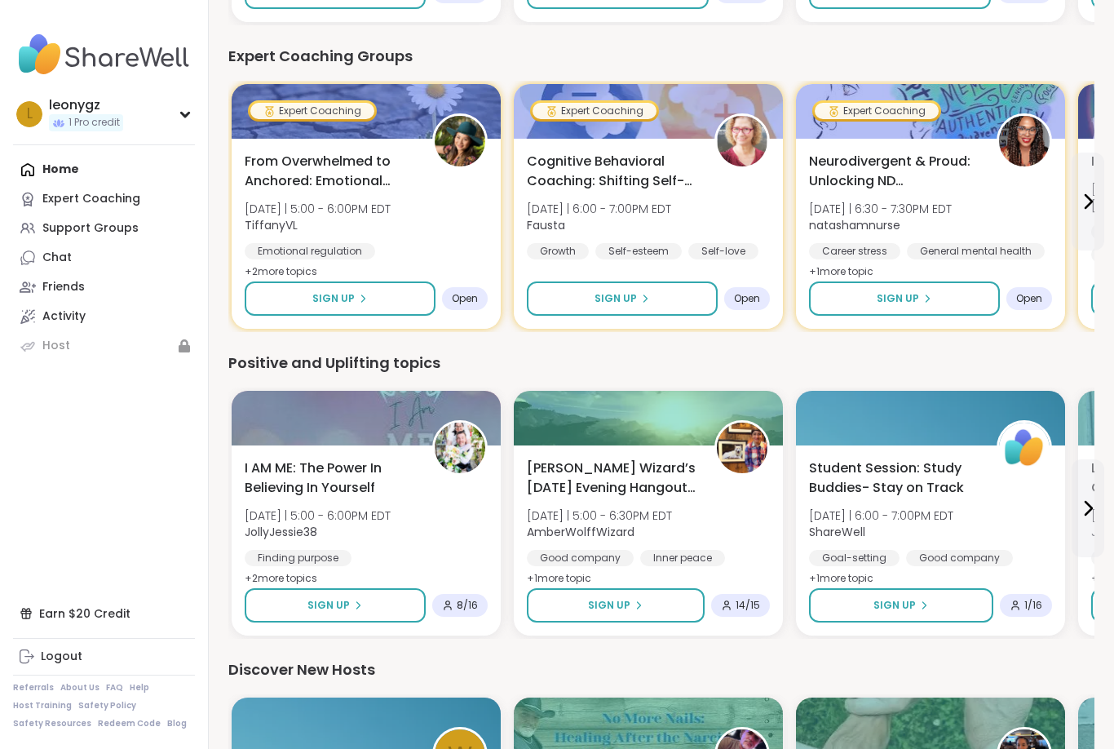
click at [633, 487] on span "[PERSON_NAME] Wizard’s [DATE] Evening Hangout Den 🐺🪄" at bounding box center [612, 477] width 170 height 39
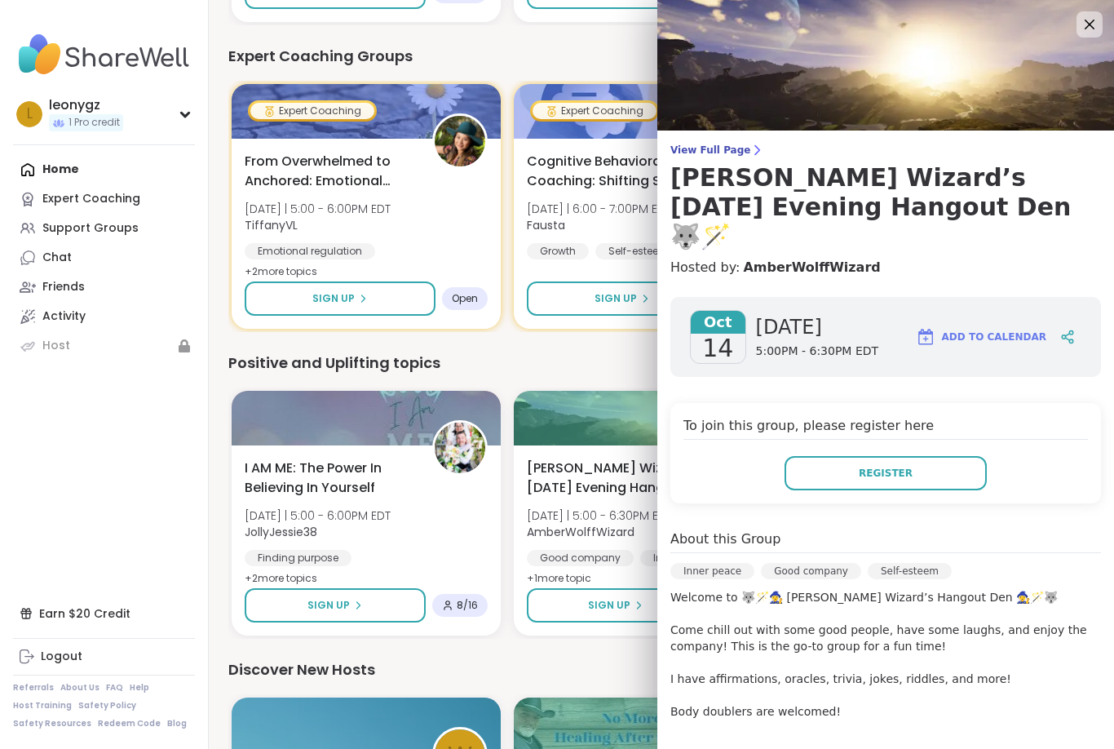
click at [848, 456] on button "Register" at bounding box center [886, 473] width 202 height 34
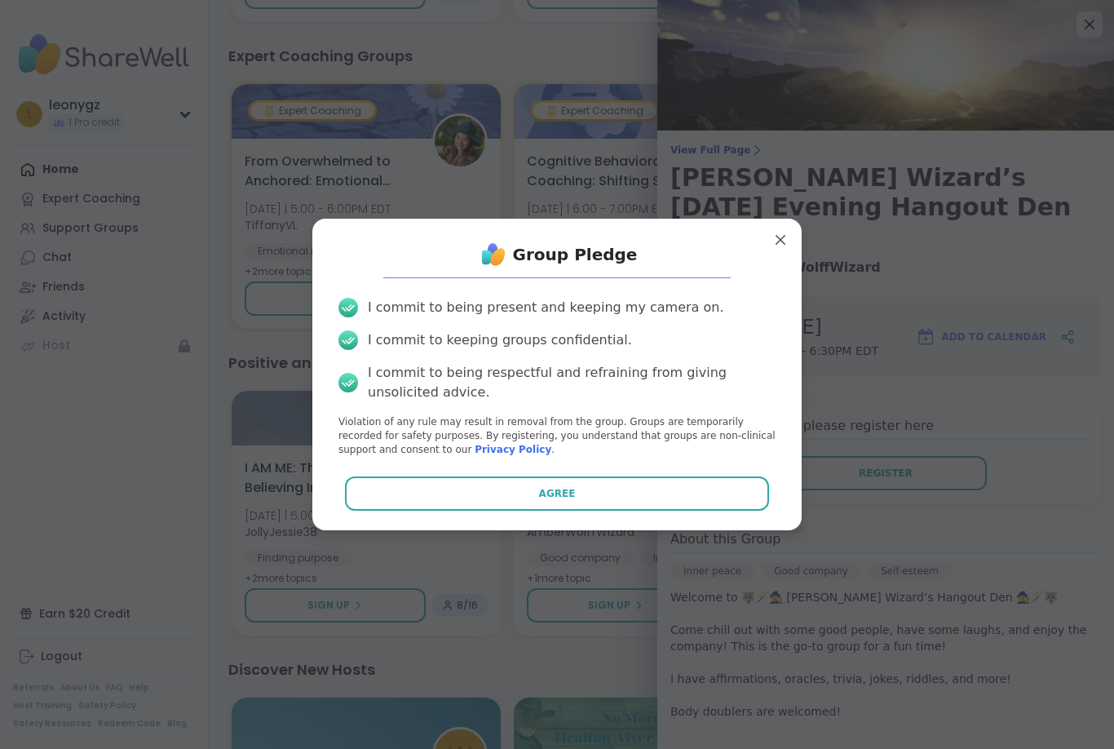
click at [548, 501] on span "Agree" at bounding box center [557, 493] width 37 height 15
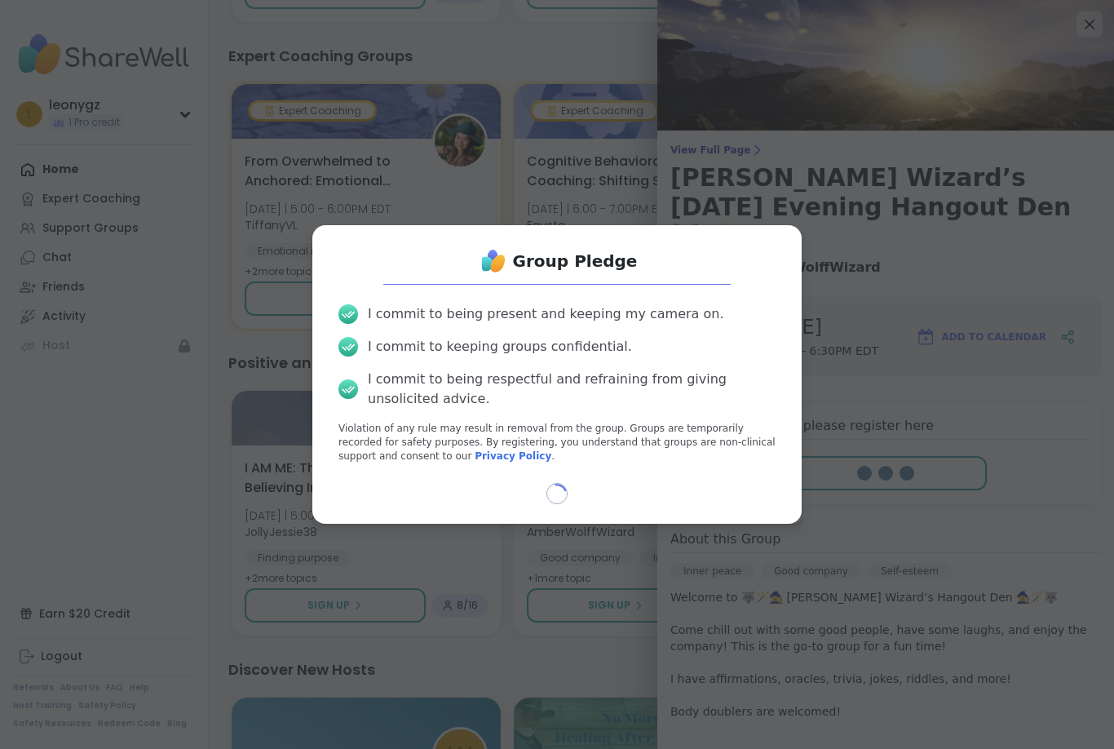
select select "**"
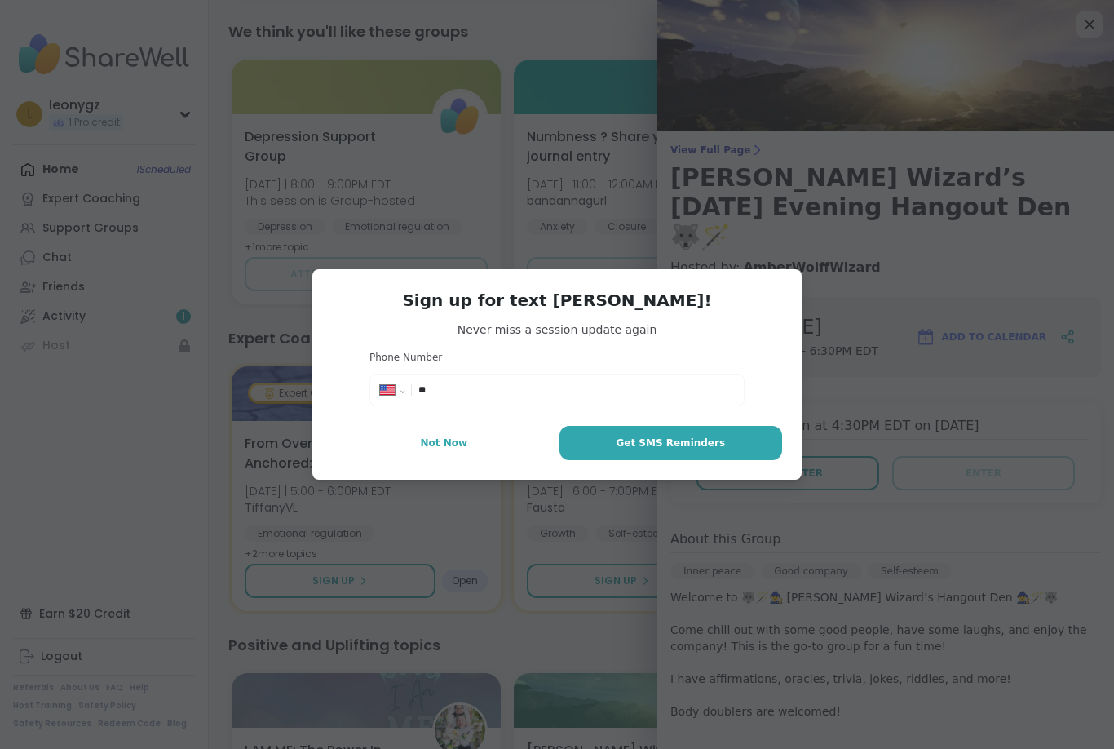
click at [445, 450] on span "Not Now" at bounding box center [443, 443] width 47 height 15
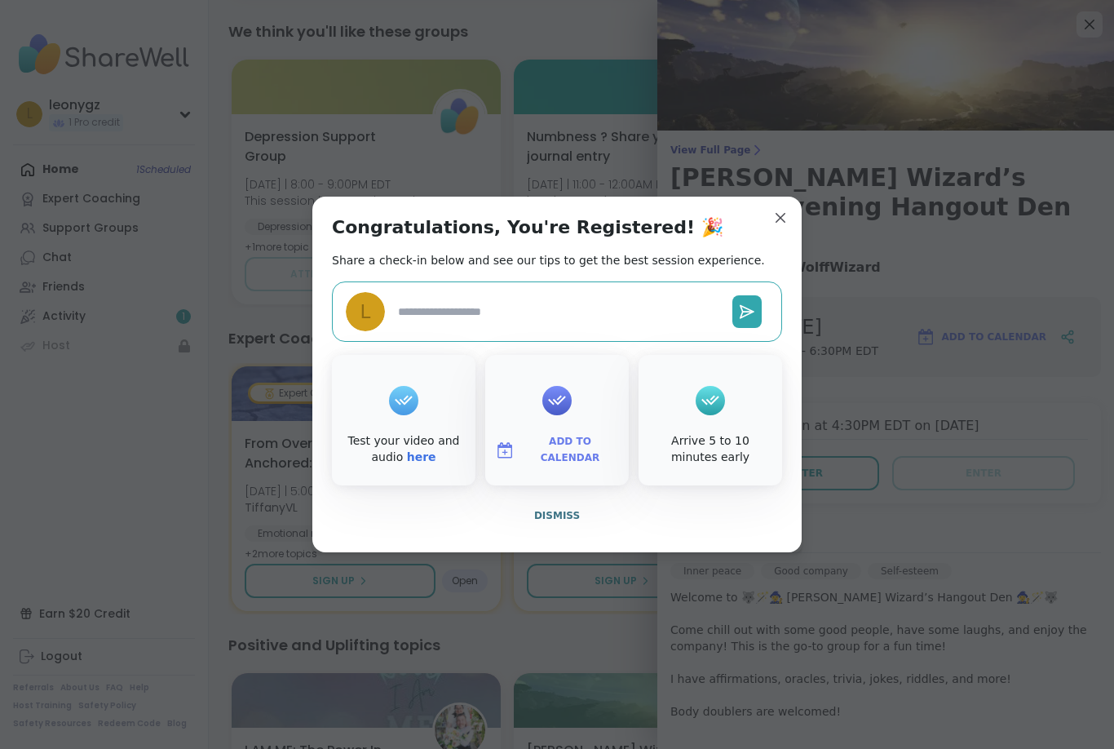
click at [560, 413] on icon at bounding box center [557, 399] width 26 height 25
click at [554, 466] on span "Add to Calendar" at bounding box center [570, 450] width 98 height 32
click at [572, 321] on button "Google Calendar" at bounding box center [557, 303] width 124 height 36
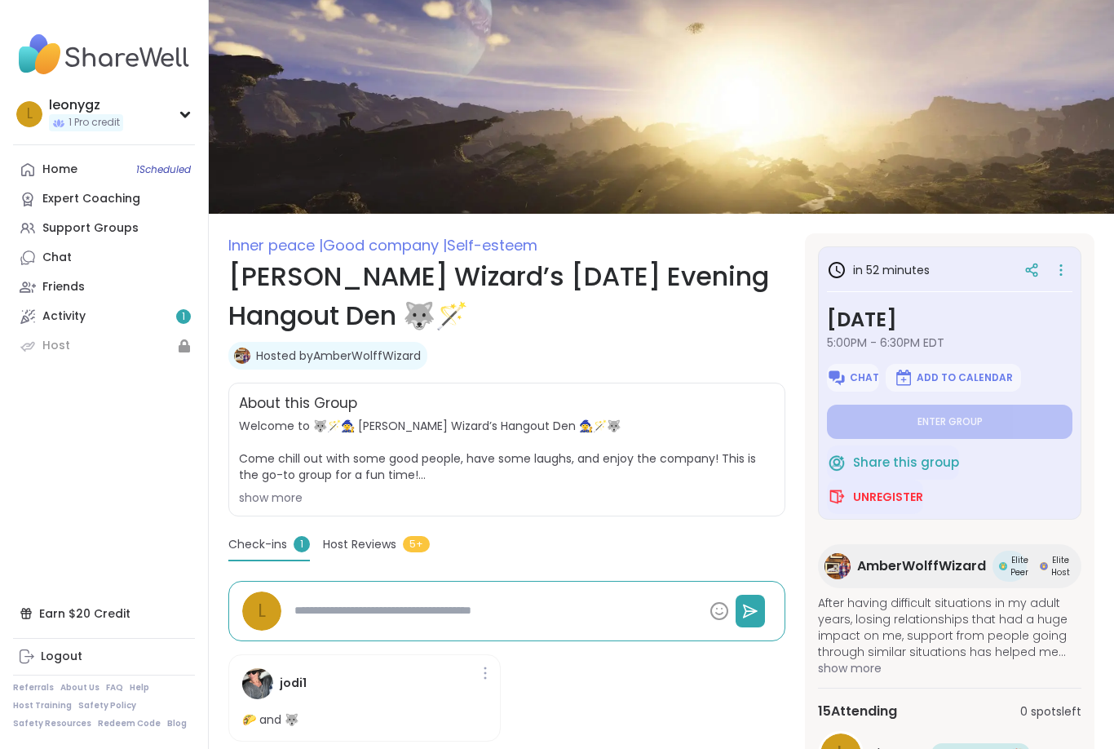
click at [62, 175] on div "Home 1 Scheduled" at bounding box center [59, 170] width 35 height 16
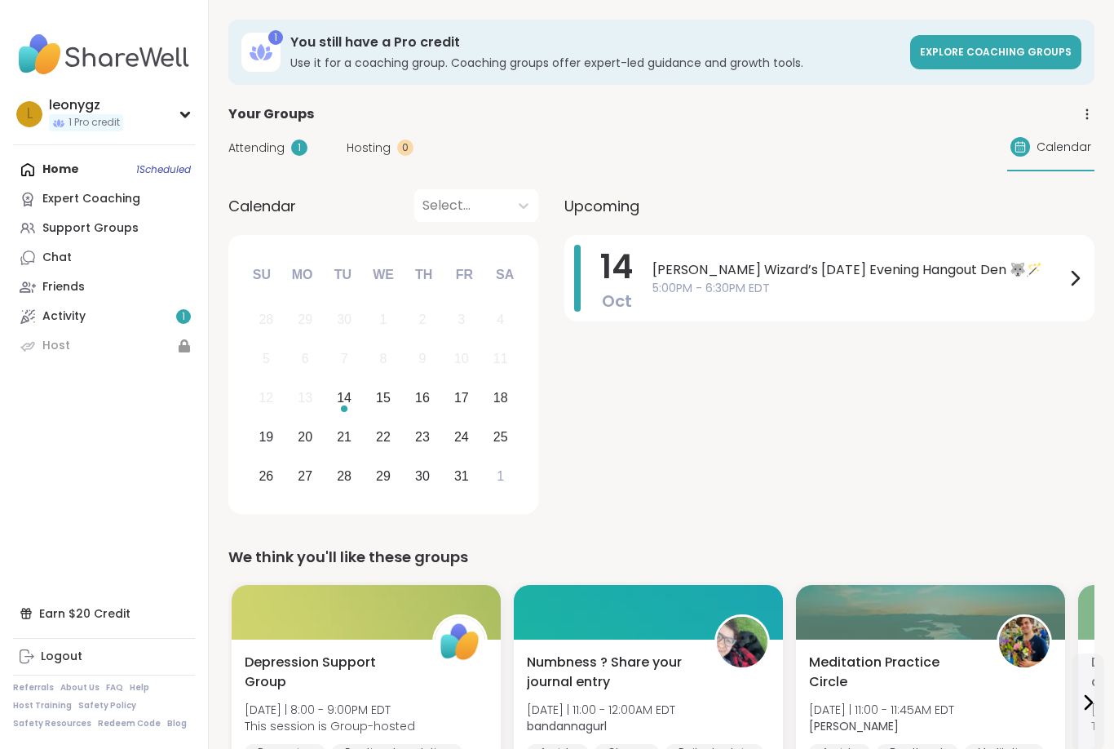
click at [83, 319] on div "Activity 1" at bounding box center [63, 316] width 43 height 16
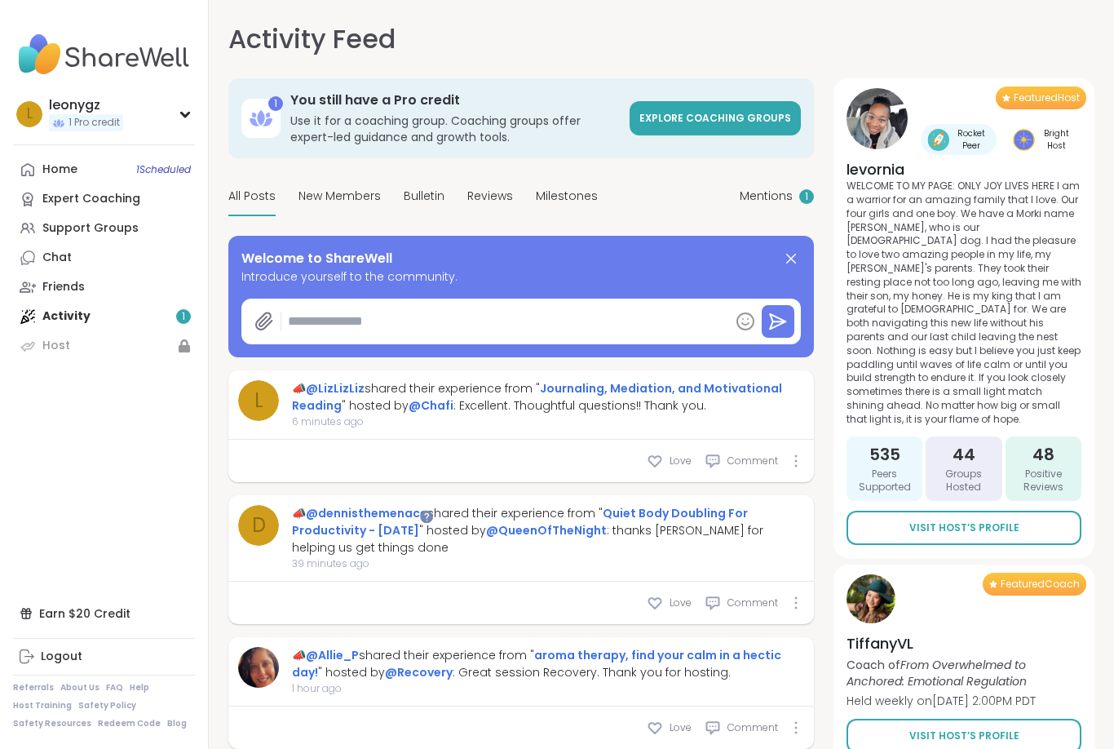
click at [96, 224] on div "Support Groups" at bounding box center [90, 228] width 96 height 16
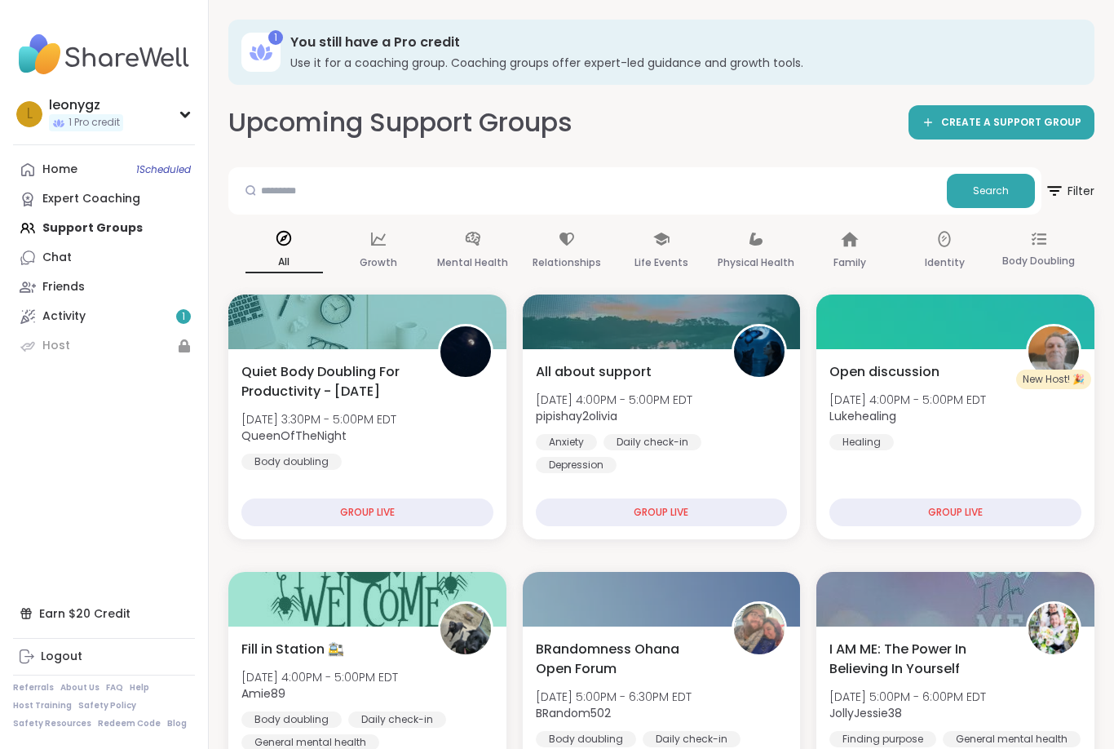
click at [153, 314] on link "Activity 1" at bounding box center [104, 316] width 182 height 29
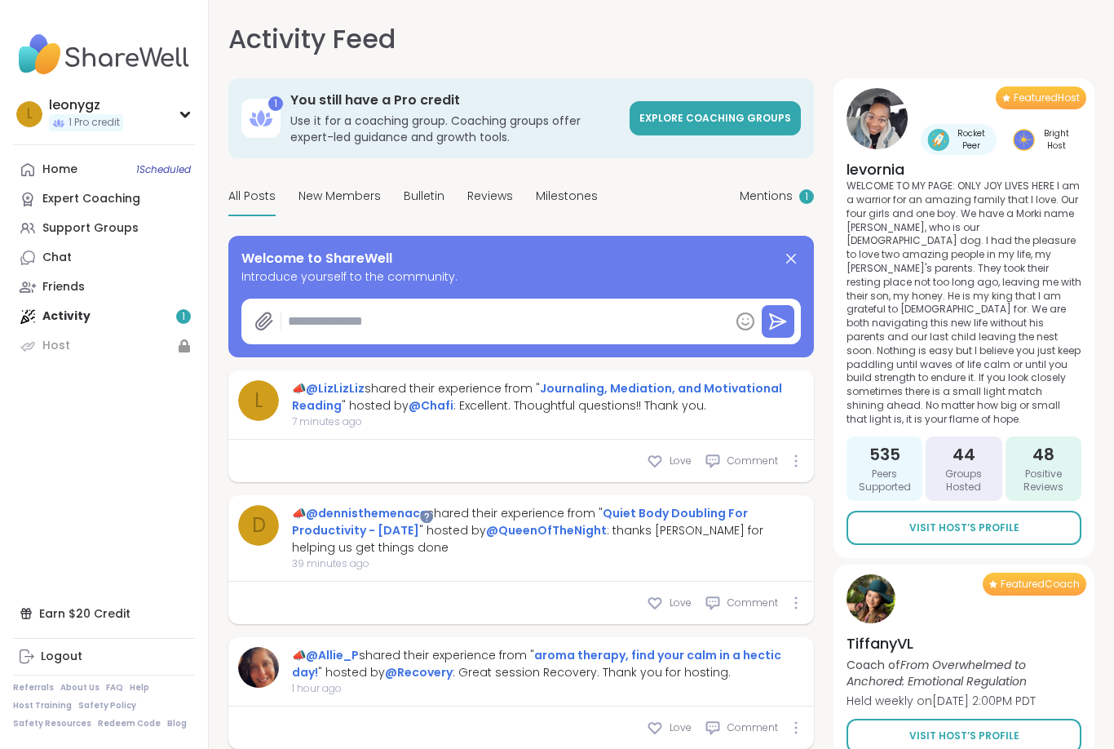
click at [117, 225] on div "Support Groups" at bounding box center [90, 228] width 96 height 16
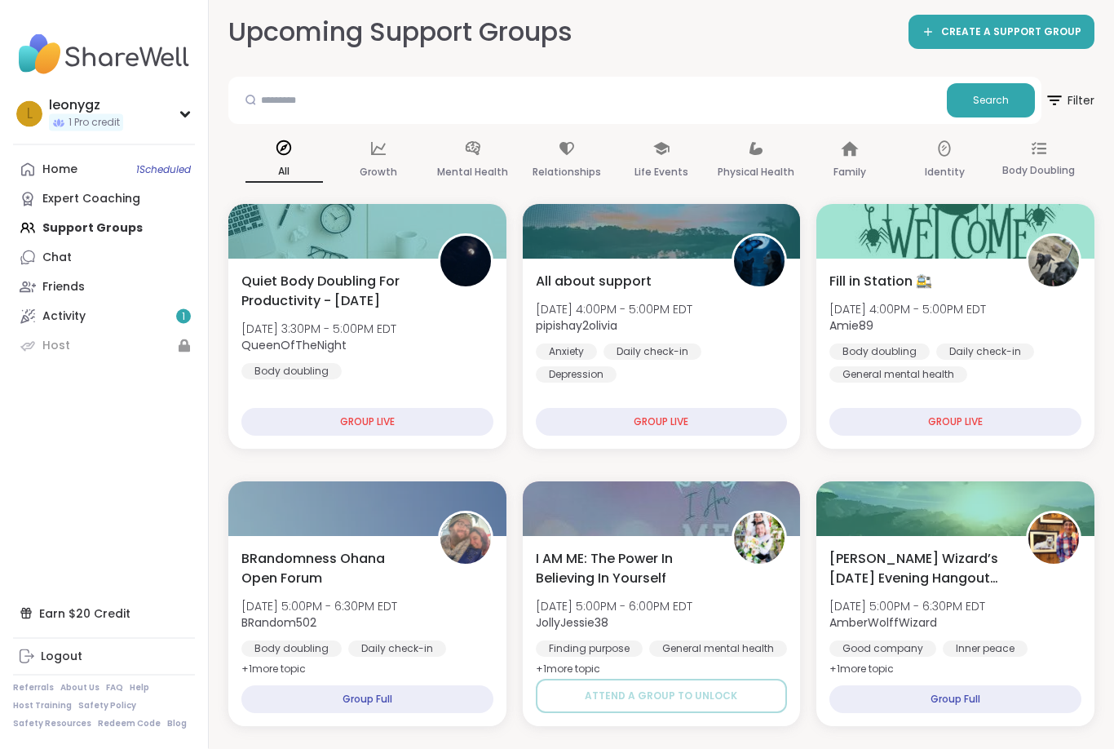
scroll to position [89, 0]
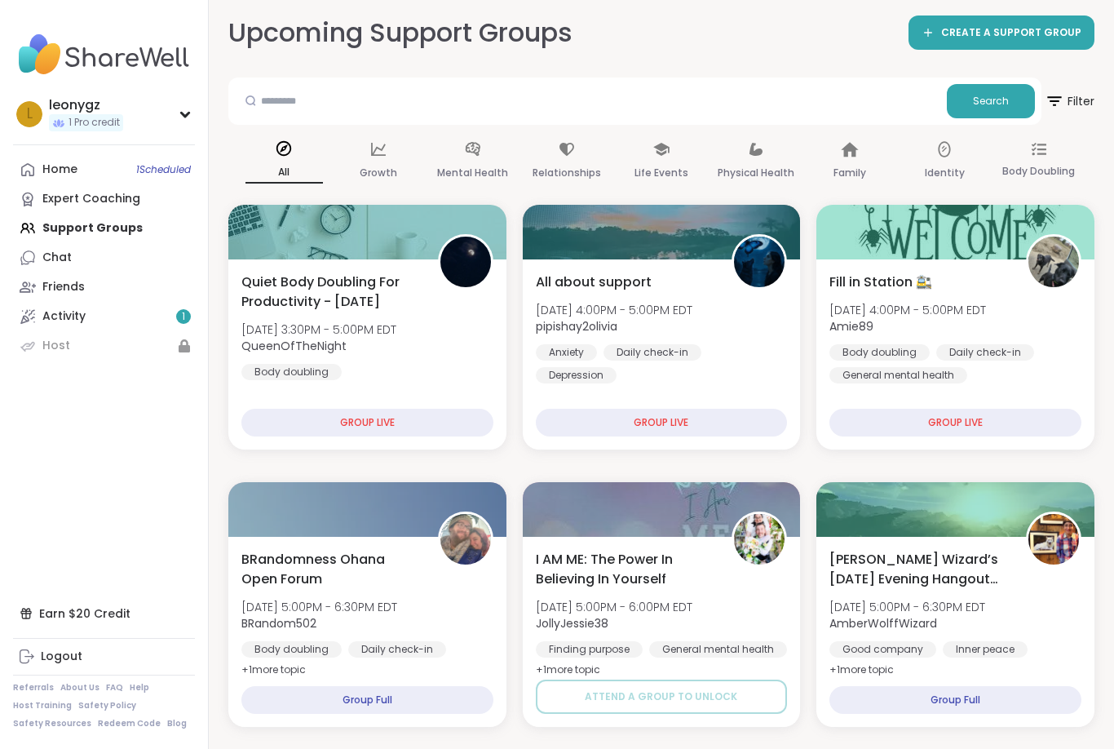
click at [107, 306] on link "Activity 1" at bounding box center [104, 316] width 182 height 29
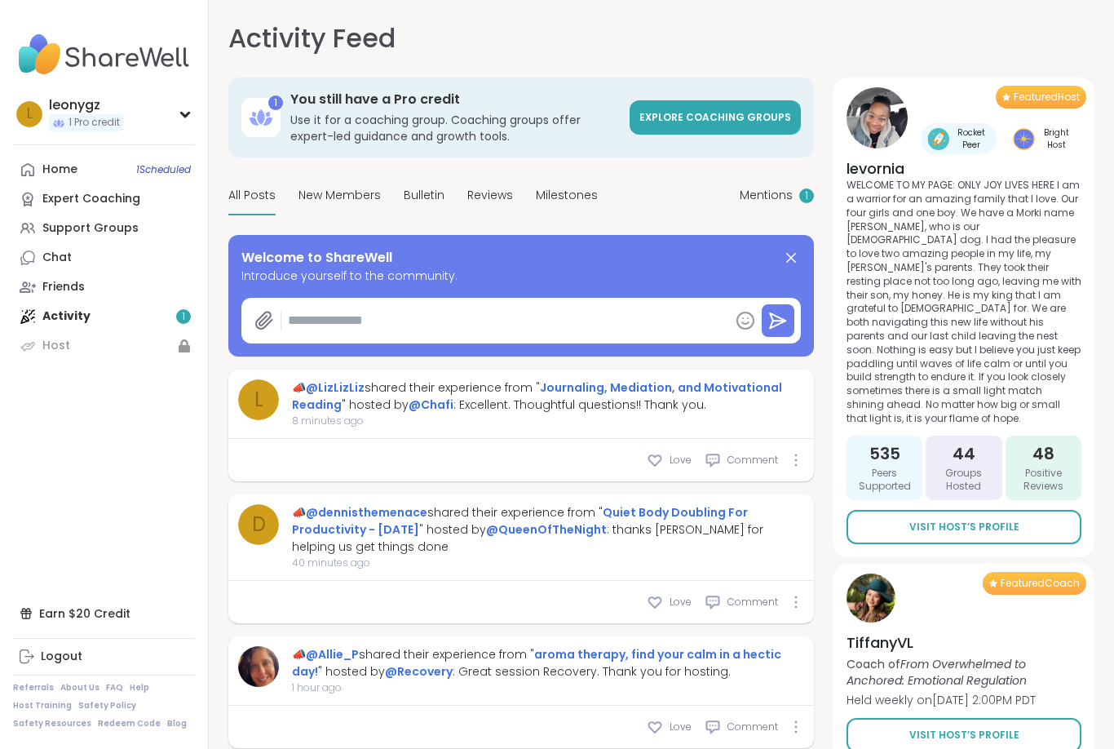
type textarea "*"
click at [142, 171] on span "1 Scheduled" at bounding box center [163, 169] width 55 height 13
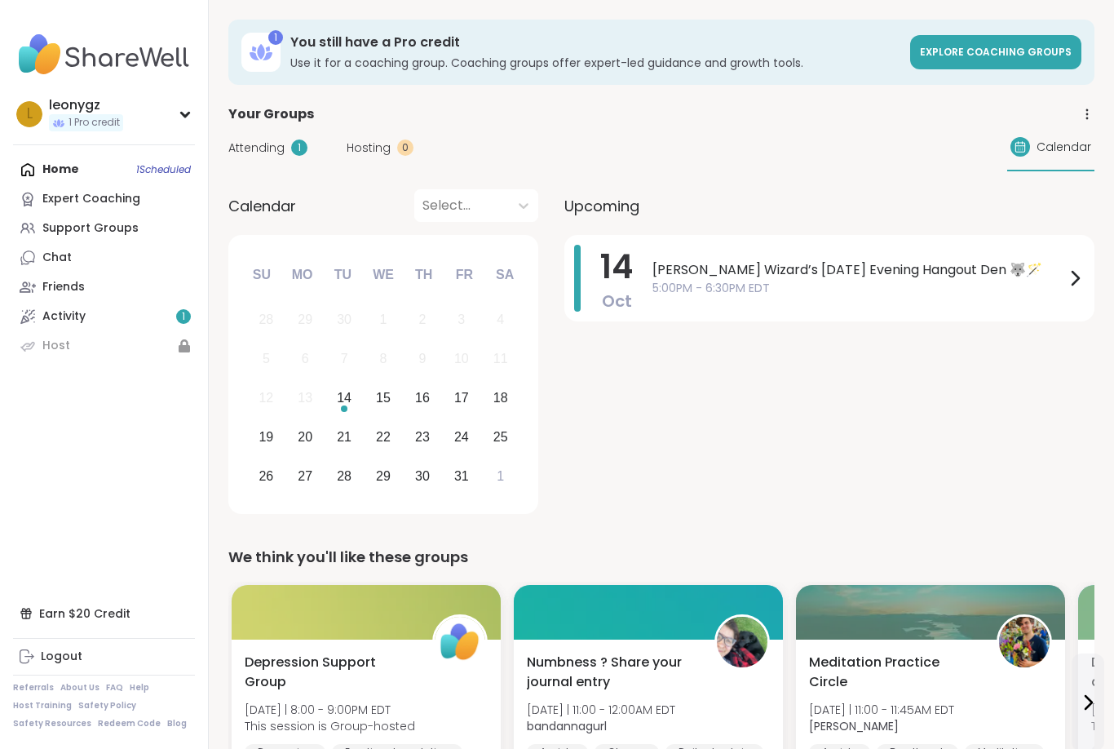
click at [780, 274] on span "[PERSON_NAME] Wizard’s [DATE] Evening Hangout Den 🐺🪄" at bounding box center [859, 270] width 413 height 20
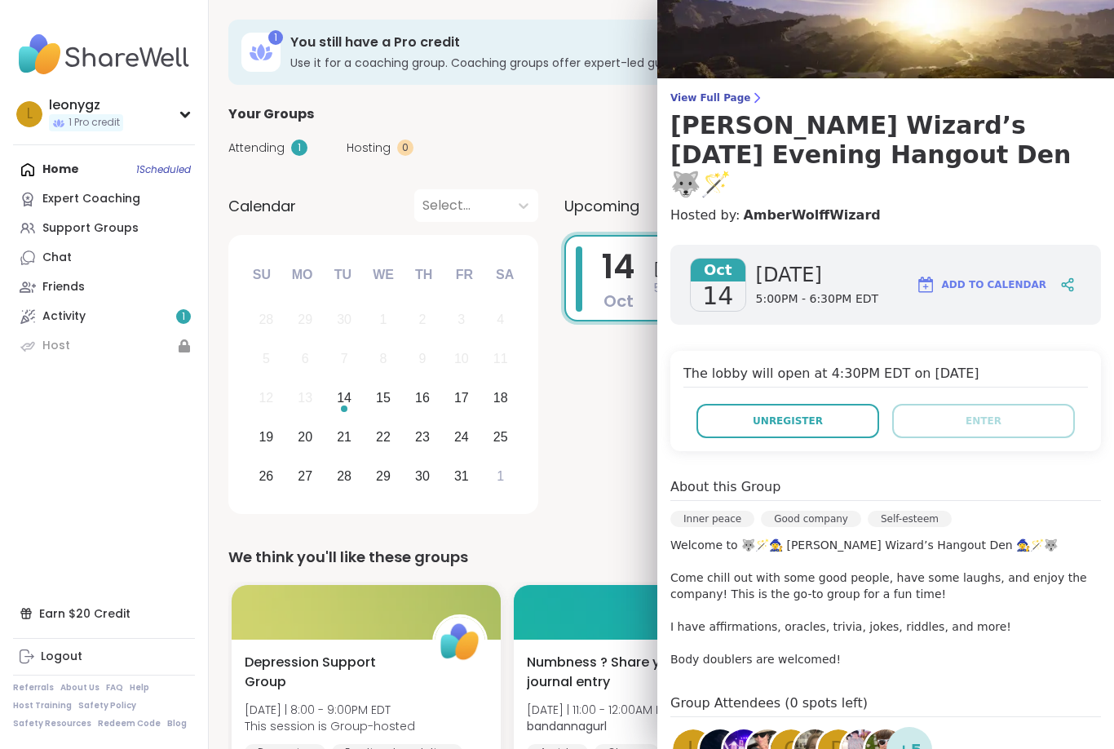
scroll to position [51, 0]
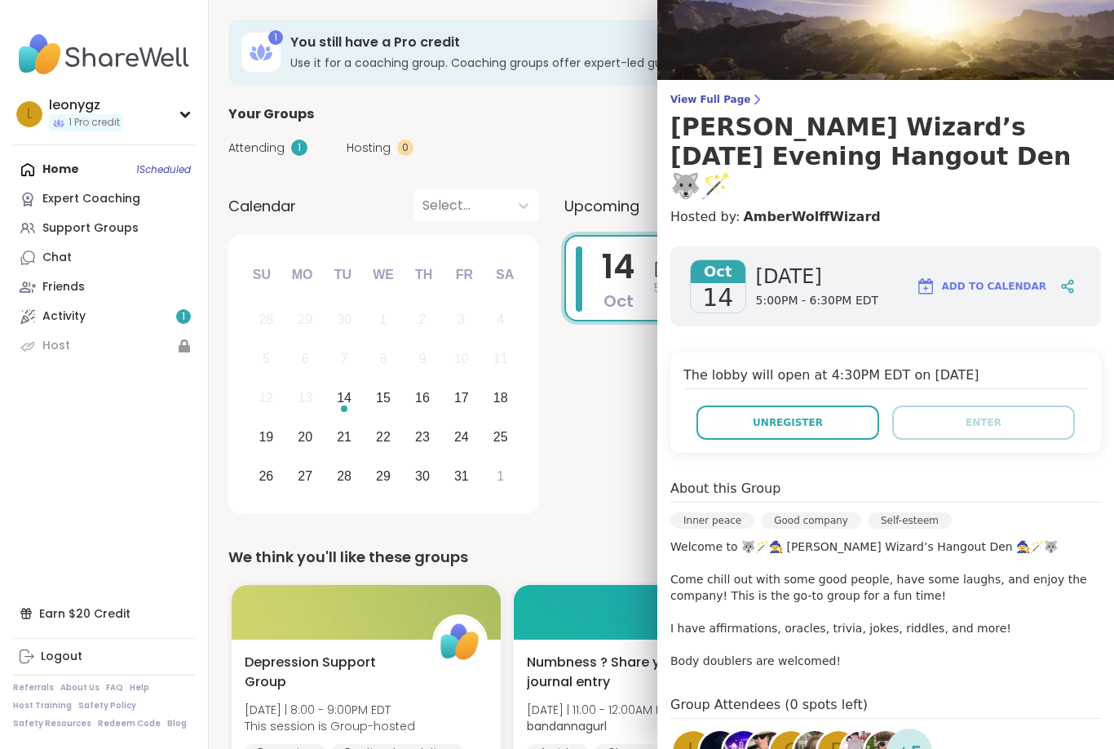
click at [561, 461] on div "Calendar Select... Previous Month Next Month October 2025 Su Mo Tu We Th Fr Sa …" at bounding box center [661, 354] width 866 height 330
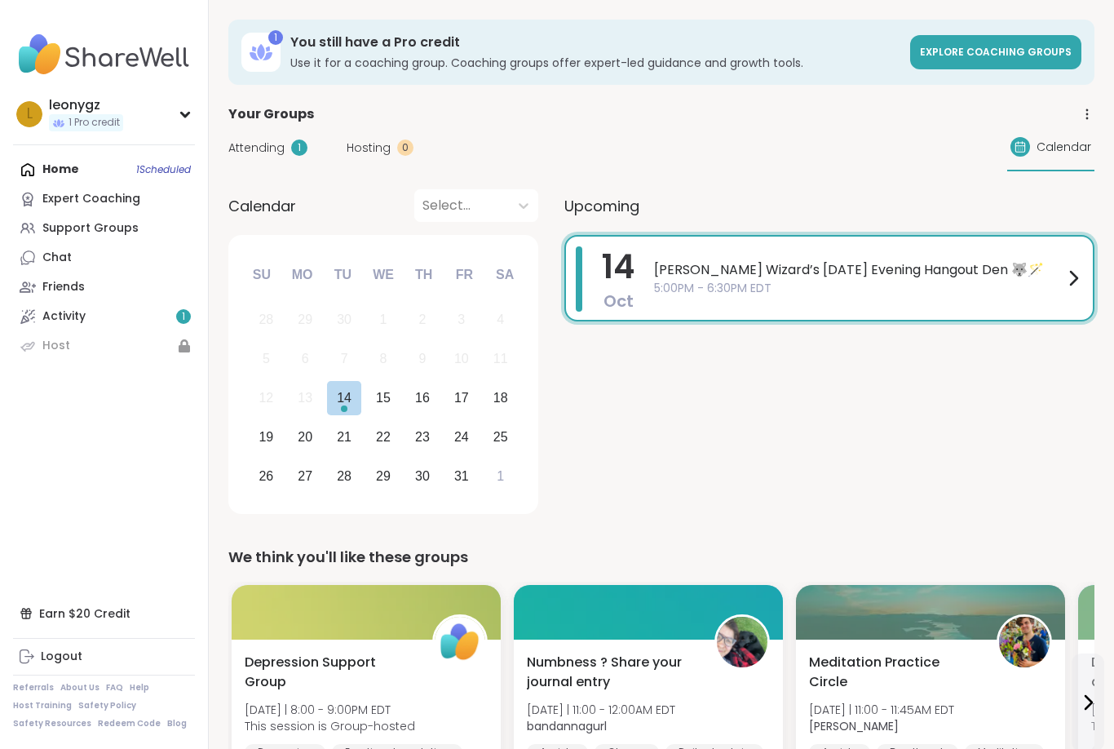
click at [336, 410] on div "14" at bounding box center [344, 398] width 35 height 35
click at [1041, 143] on span "Calendar" at bounding box center [1064, 147] width 55 height 17
click at [1052, 153] on span "Calendar" at bounding box center [1064, 147] width 55 height 17
click at [1053, 159] on div "Calendar" at bounding box center [1050, 147] width 87 height 47
click at [1049, 165] on div "Calendar" at bounding box center [1050, 147] width 87 height 47
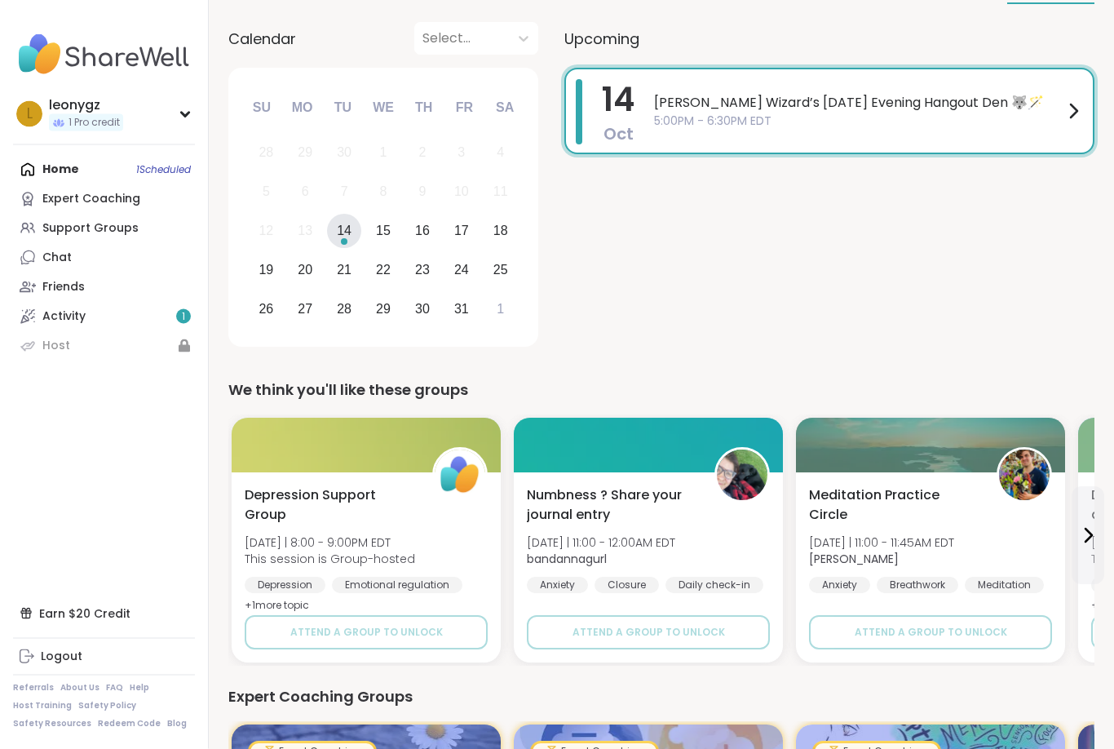
scroll to position [167, 0]
click at [322, 499] on span "Depression Support Group" at bounding box center [330, 504] width 170 height 39
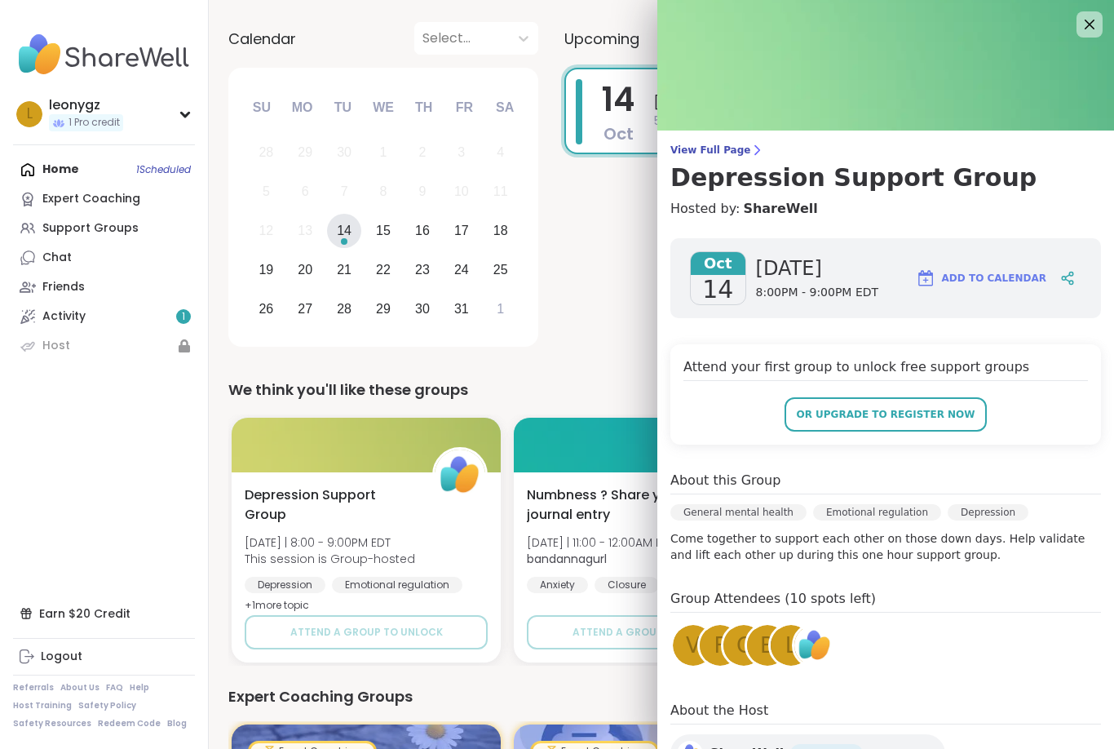
click at [595, 381] on div "We think you'll like these groups" at bounding box center [661, 389] width 866 height 23
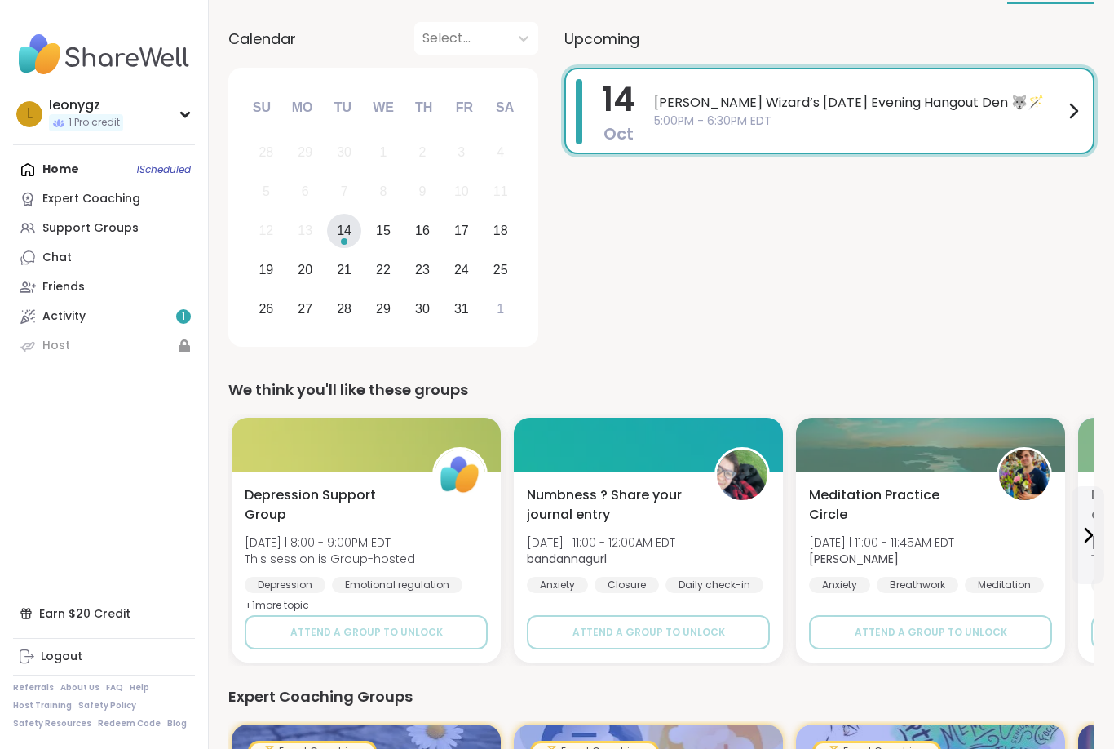
click at [420, 452] on div at bounding box center [366, 445] width 269 height 55
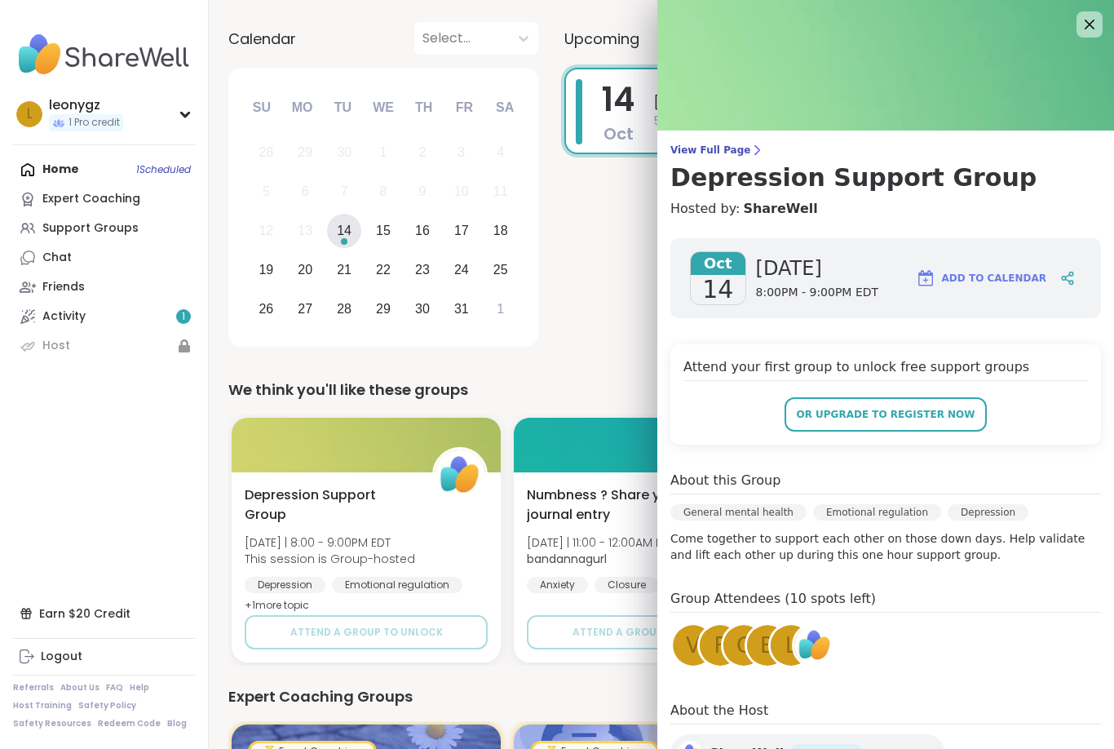
click at [590, 338] on div "14 Oct Wolff Wizard’s Tuesday Evening Hangout Den 🐺🪄 5:00PM - 6:30PM EDT" at bounding box center [829, 210] width 530 height 285
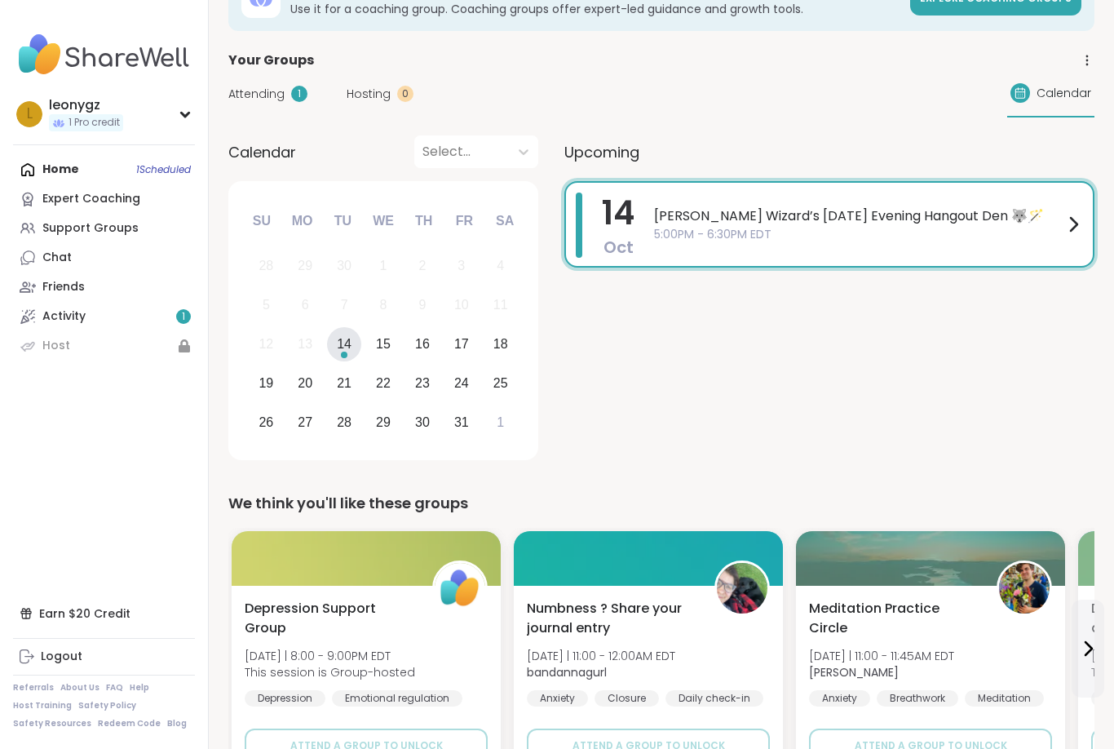
scroll to position [0, 0]
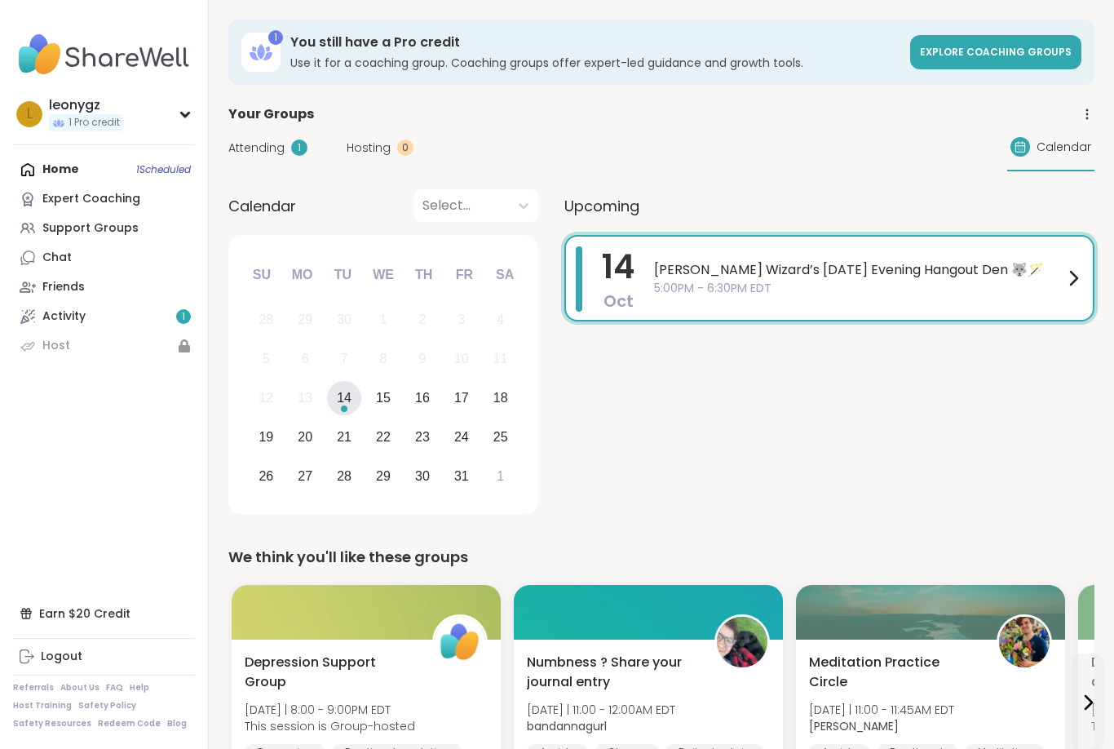
click at [921, 272] on span "[PERSON_NAME] Wizard’s [DATE] Evening Hangout Den 🐺🪄" at bounding box center [858, 270] width 409 height 20
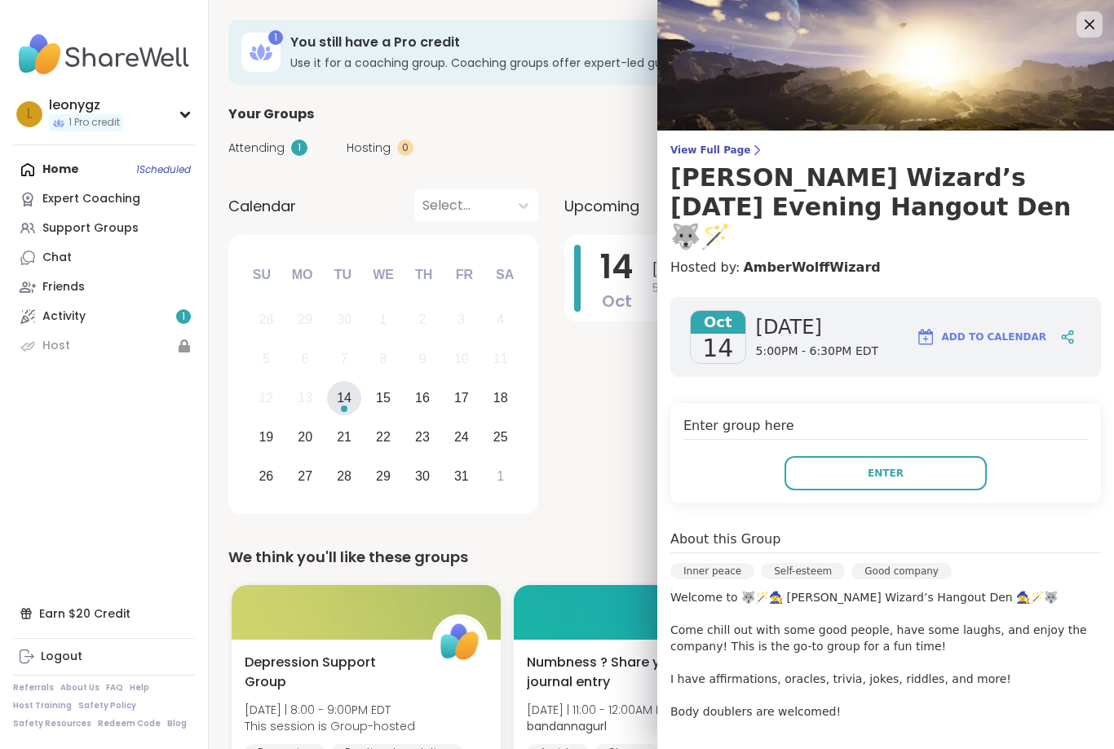
click at [865, 456] on button "Enter" at bounding box center [886, 473] width 202 height 34
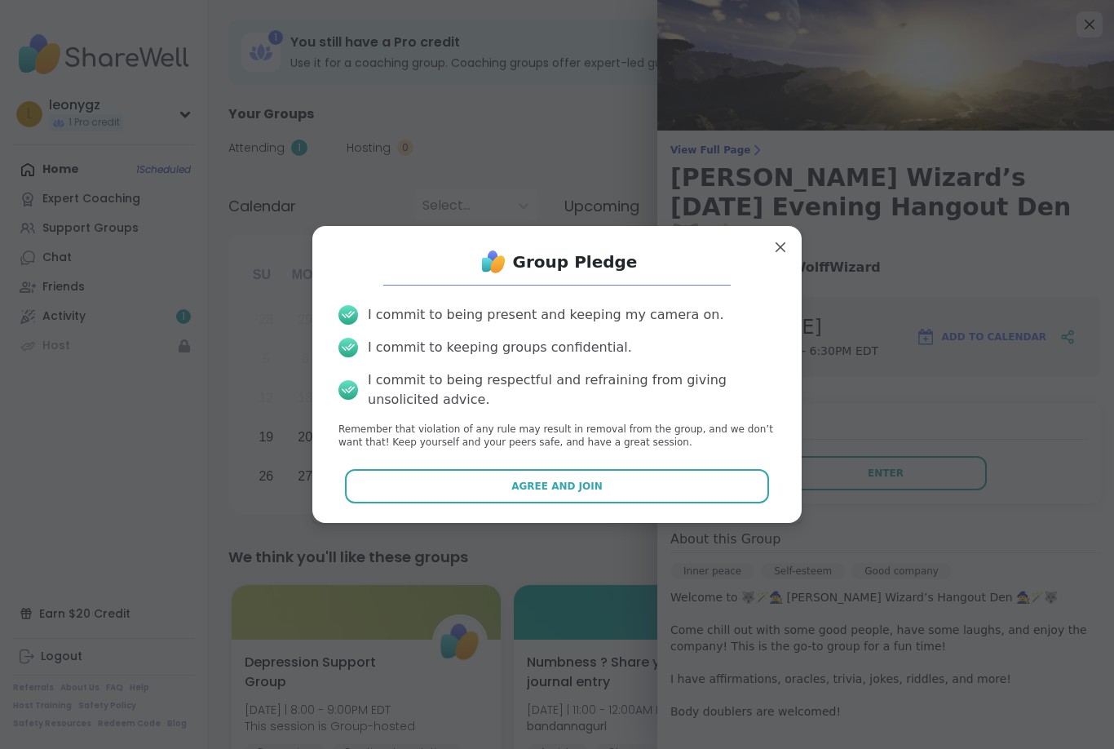
click at [566, 484] on span "Agree and Join" at bounding box center [556, 486] width 91 height 15
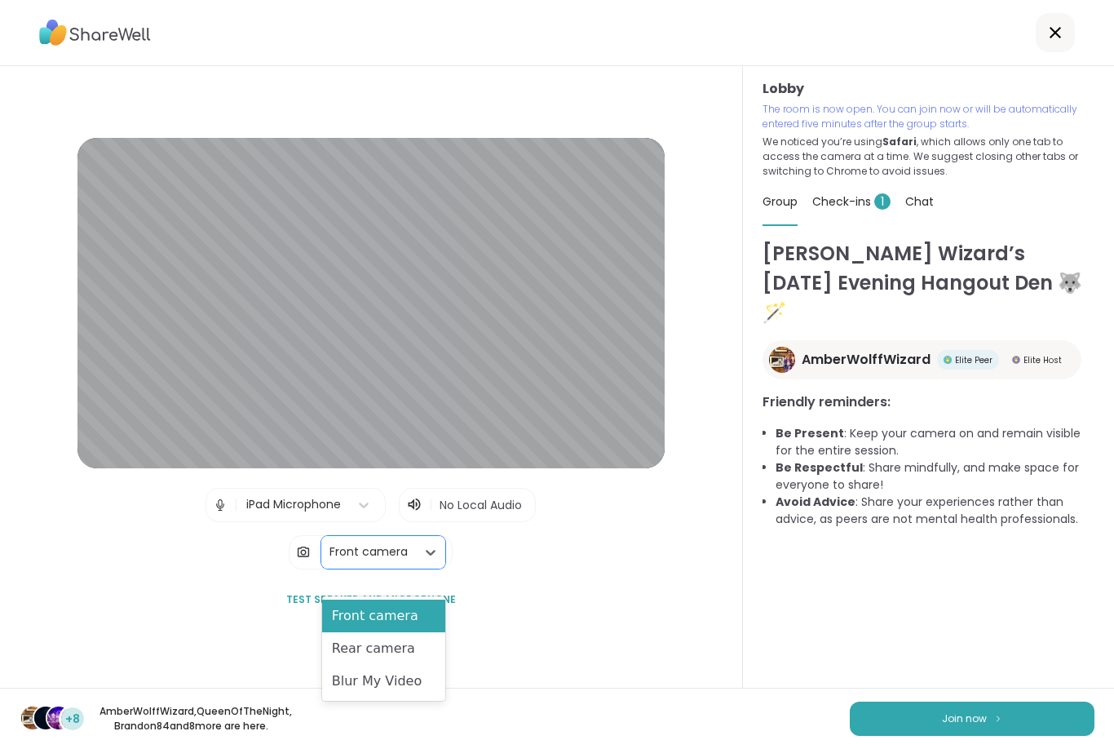
click at [389, 685] on div "Blur My Video" at bounding box center [383, 681] width 123 height 33
click at [354, 684] on div "Blur My Video" at bounding box center [383, 681] width 123 height 33
click at [389, 650] on div "Rear camera" at bounding box center [383, 648] width 123 height 33
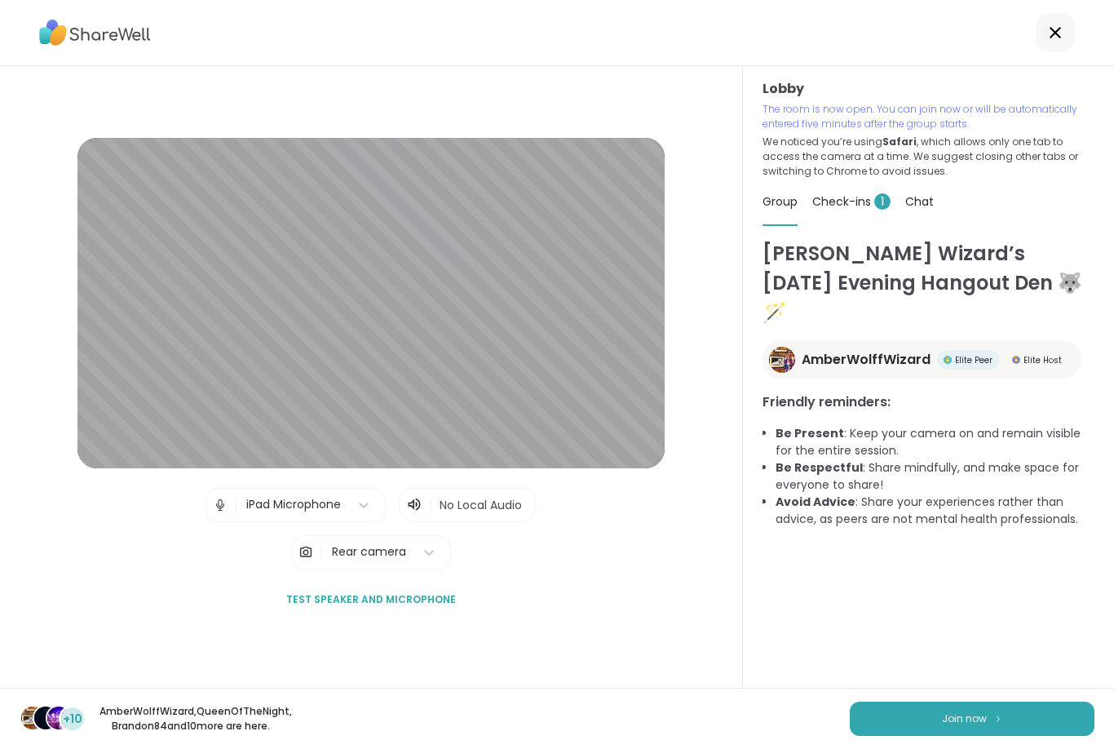
click at [959, 703] on button "Join now" at bounding box center [972, 719] width 245 height 34
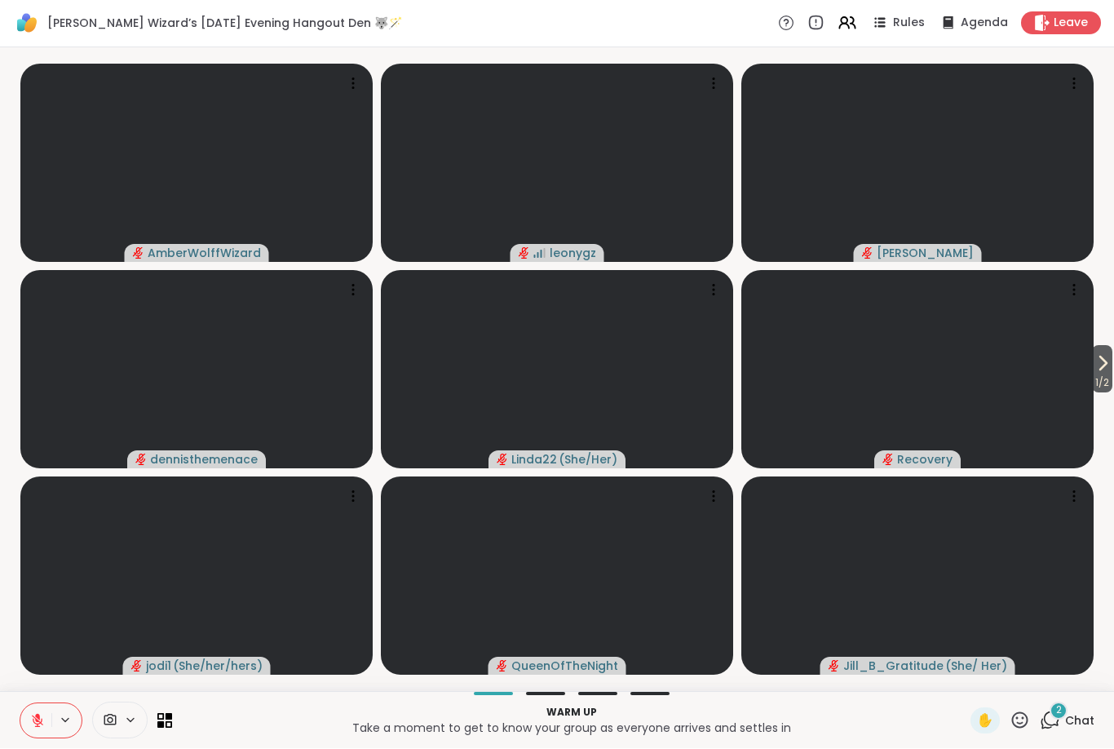
click at [34, 737] on button at bounding box center [35, 721] width 31 height 34
click at [57, 724] on button at bounding box center [66, 721] width 30 height 14
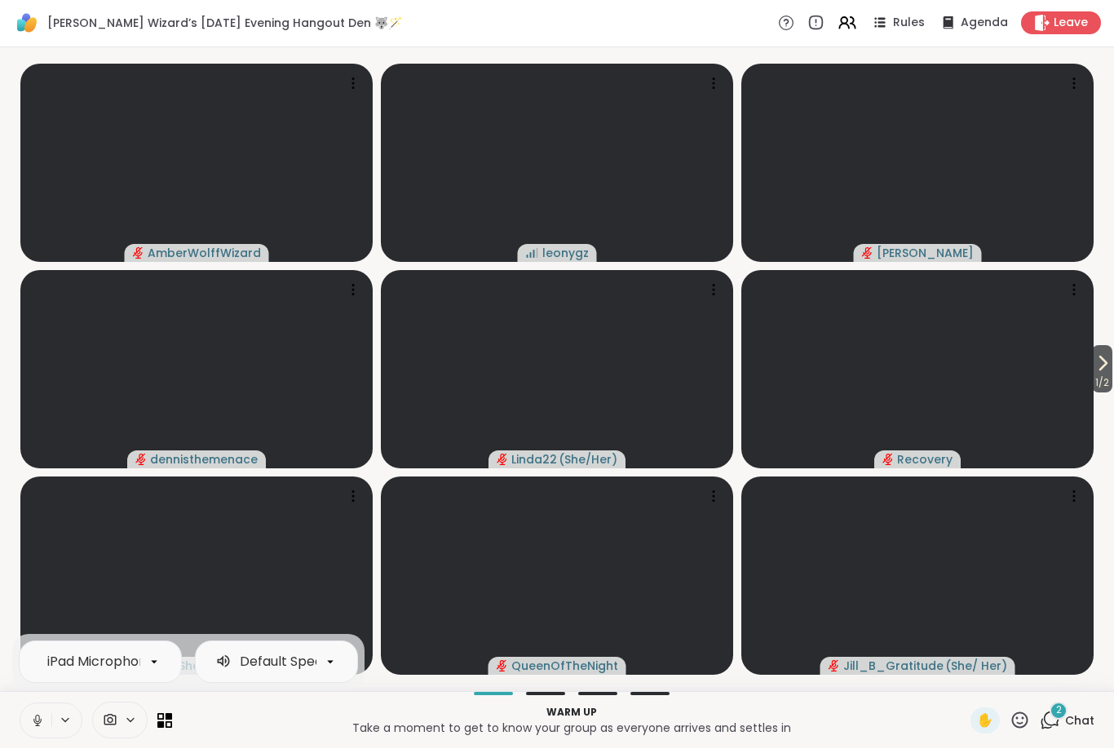
click at [51, 720] on button at bounding box center [35, 721] width 31 height 34
click at [64, 722] on icon at bounding box center [65, 721] width 13 height 14
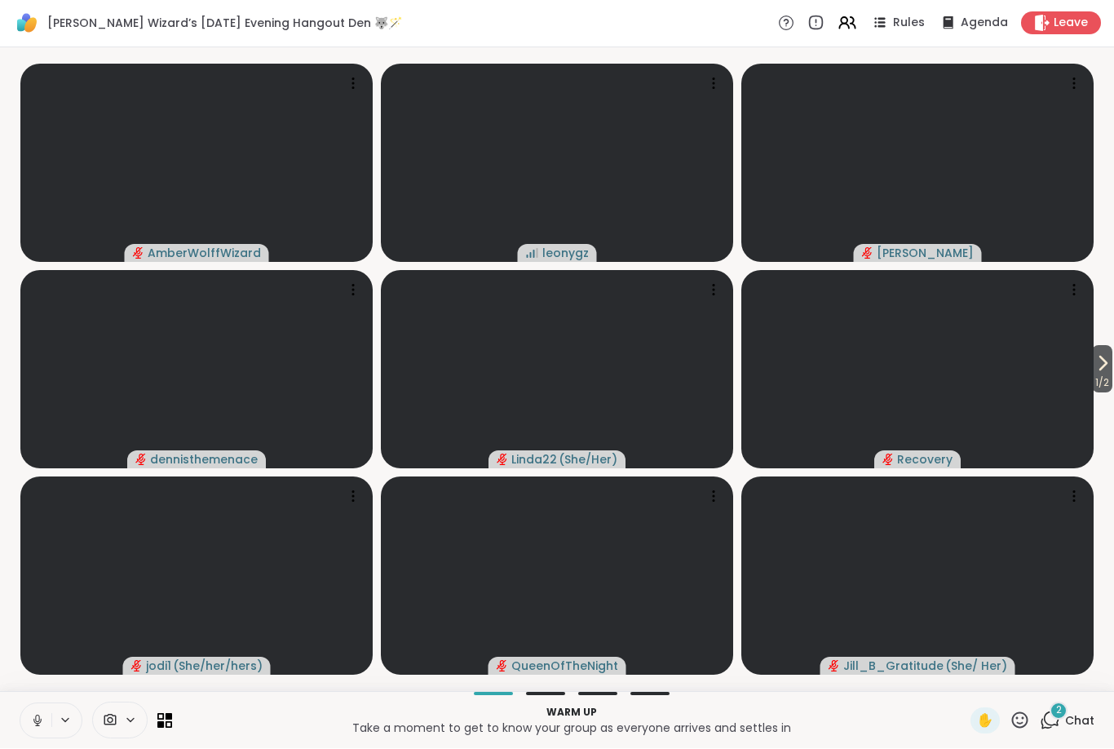
click at [46, 724] on button at bounding box center [35, 721] width 31 height 34
click at [1071, 24] on span "Leave" at bounding box center [1071, 23] width 34 height 16
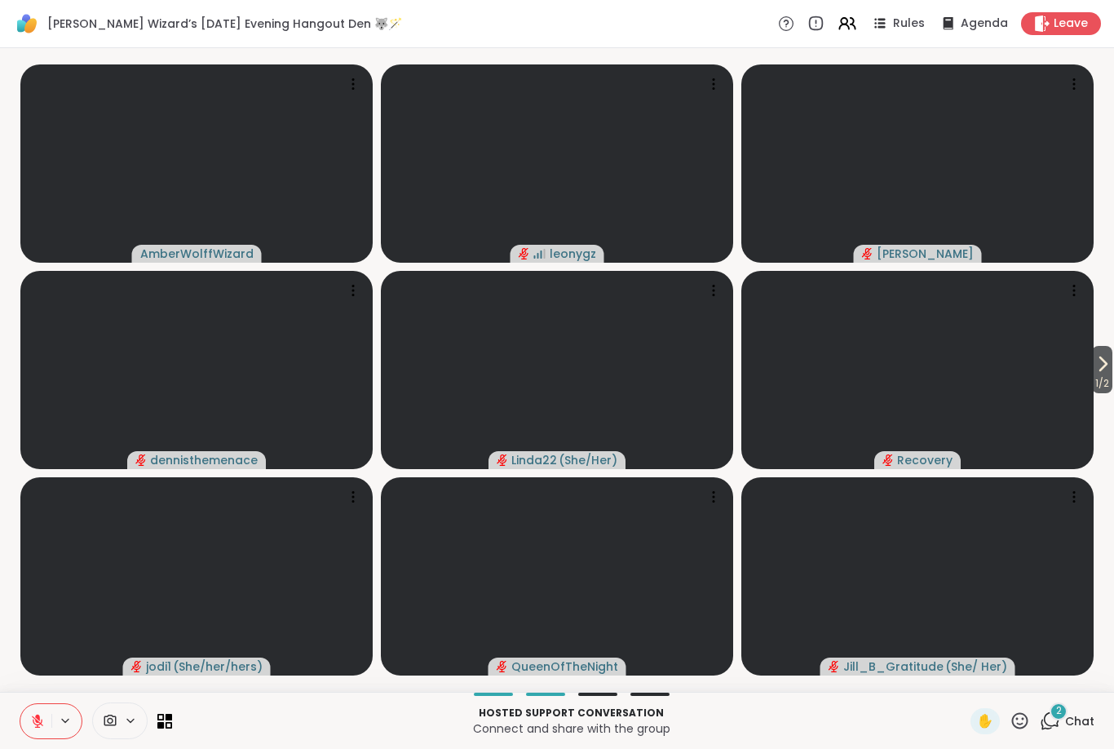
click at [1067, 724] on span "Chat" at bounding box center [1079, 721] width 29 height 16
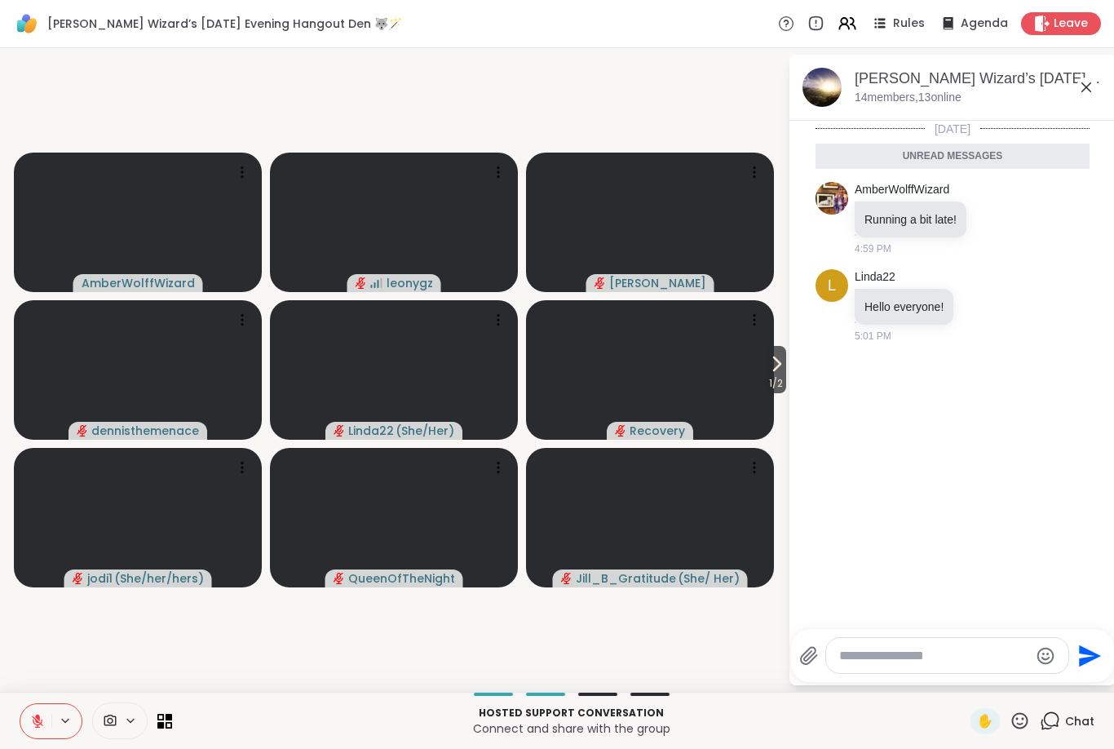
click at [1069, 20] on span "Leave" at bounding box center [1071, 23] width 34 height 16
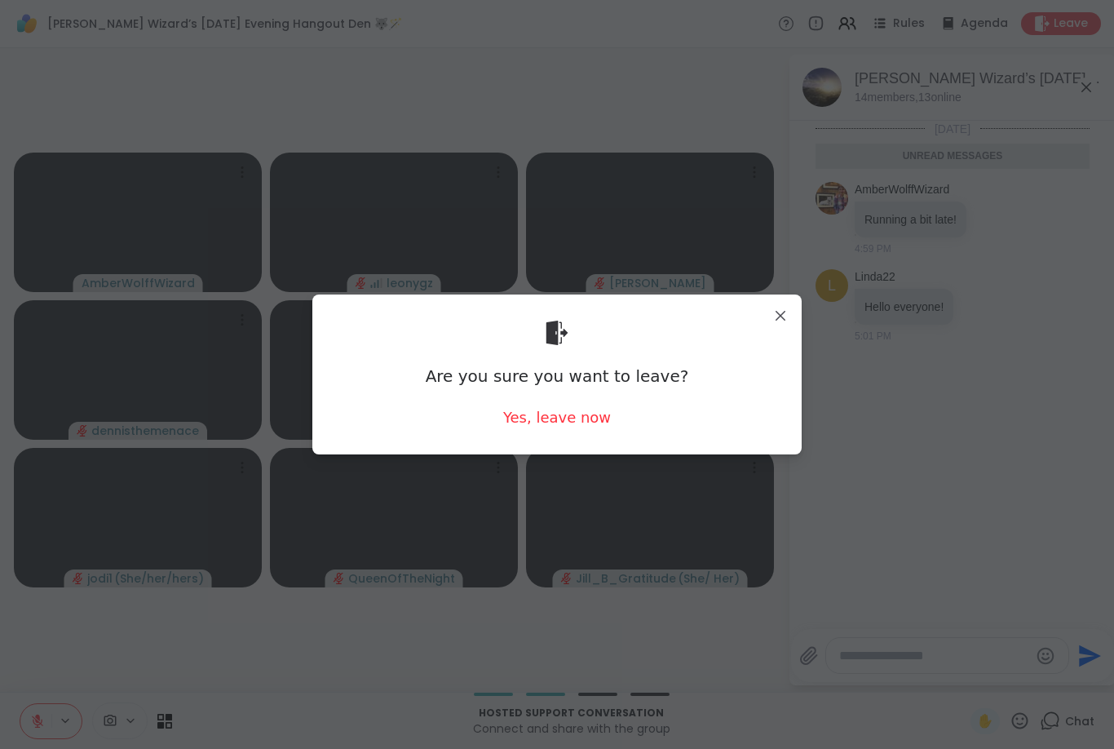
click at [573, 425] on div "Yes, leave now" at bounding box center [557, 417] width 108 height 20
